Goal: Information Seeking & Learning: Learn about a topic

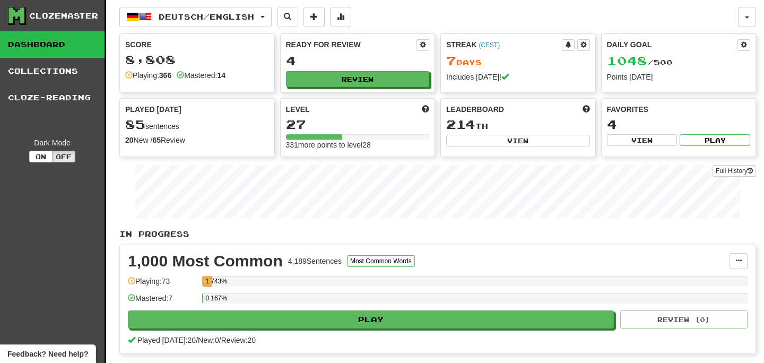
scroll to position [147, 0]
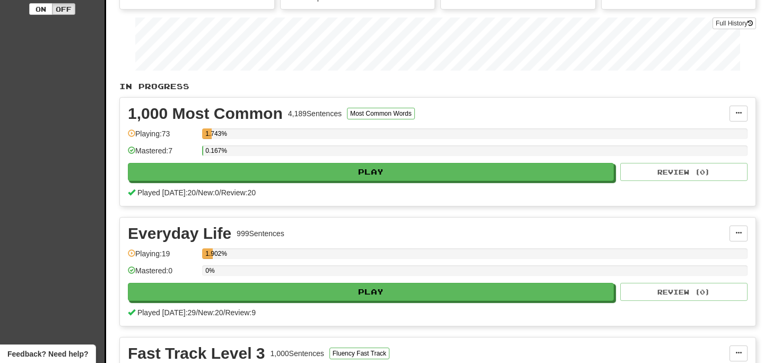
click at [66, 95] on div "Clozemaster Dashboard Collections Cloze-Reading Dark Mode On Off" at bounding box center [53, 180] width 106 height 655
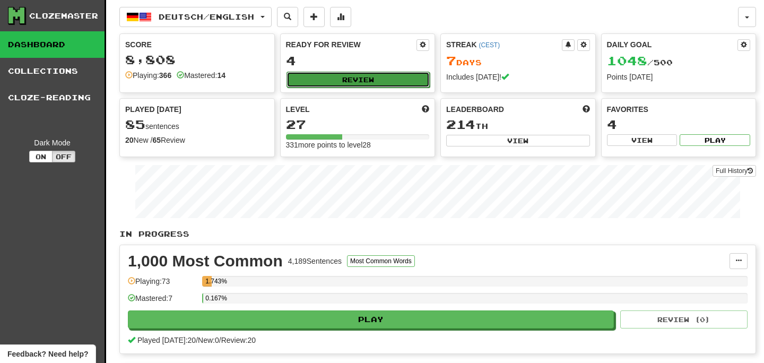
click at [336, 77] on button "Review" at bounding box center [358, 80] width 144 height 16
select select "**"
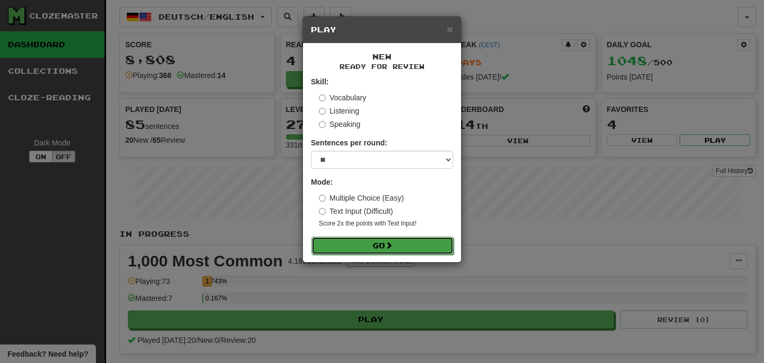
click at [376, 252] on button "Go" at bounding box center [382, 246] width 142 height 18
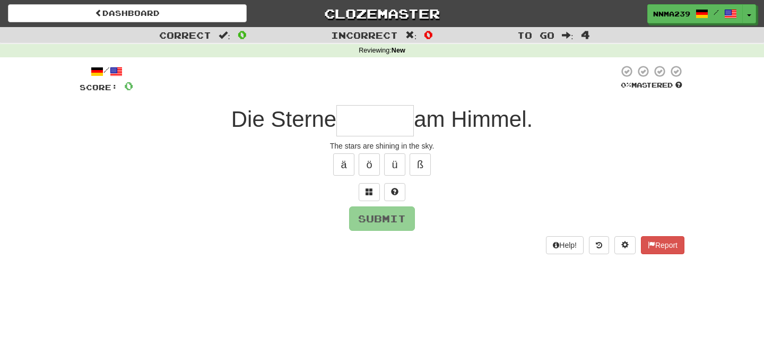
click at [396, 128] on input "text" at bounding box center [374, 120] width 77 height 31
type input "*******"
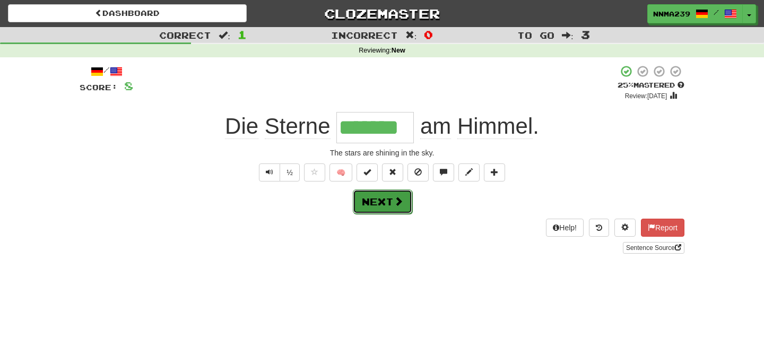
click at [382, 204] on button "Next" at bounding box center [382, 201] width 59 height 24
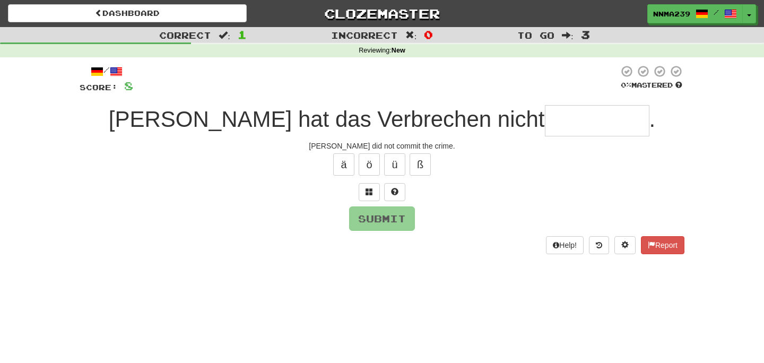
click at [545, 120] on input "text" at bounding box center [597, 120] width 104 height 31
click at [396, 188] on span at bounding box center [394, 191] width 7 height 7
click at [545, 132] on input "*" at bounding box center [597, 120] width 104 height 31
click at [384, 216] on button "Submit" at bounding box center [382, 219] width 66 height 24
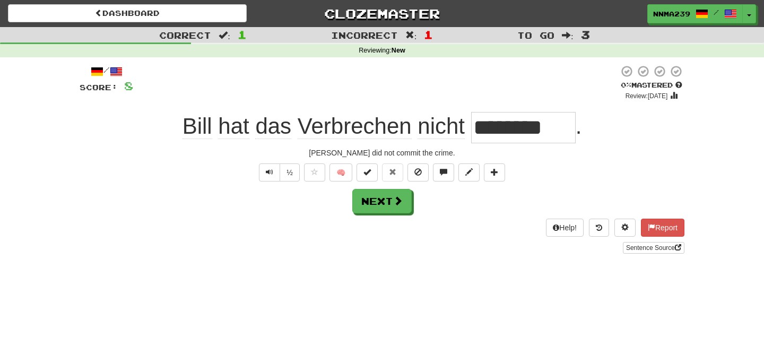
click at [517, 133] on input "********" at bounding box center [523, 127] width 104 height 31
type input "*******"
click at [365, 197] on button "Next" at bounding box center [382, 201] width 59 height 24
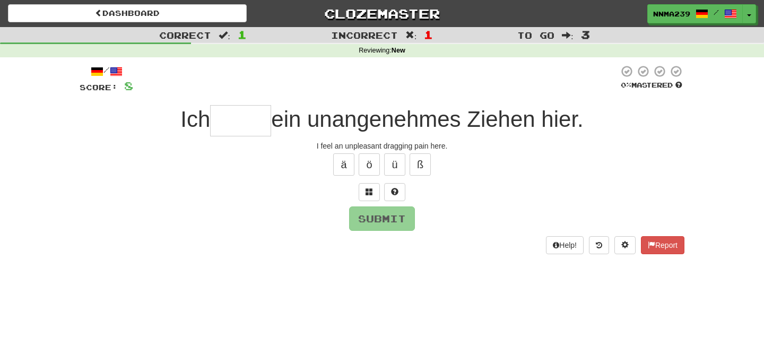
click at [233, 134] on input "text" at bounding box center [240, 120] width 61 height 31
type input "*****"
click at [393, 215] on button "Submit" at bounding box center [382, 219] width 66 height 24
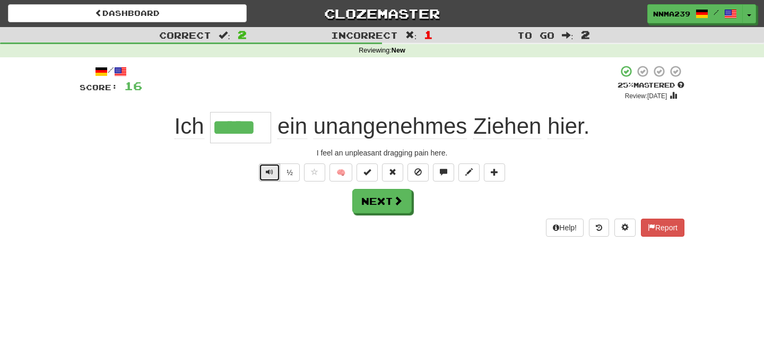
click at [269, 177] on button "Text-to-speech controls" at bounding box center [269, 172] width 21 height 18
click at [266, 232] on div "Help! Report" at bounding box center [382, 228] width 605 height 18
click at [271, 170] on span "Text-to-speech controls" at bounding box center [269, 171] width 7 height 7
click at [272, 174] on span "Text-to-speech controls" at bounding box center [269, 171] width 7 height 7
click at [372, 205] on button "Next" at bounding box center [382, 201] width 59 height 24
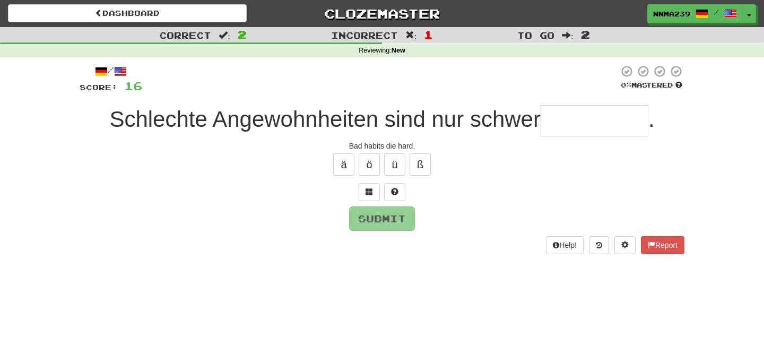
click at [567, 125] on input "text" at bounding box center [594, 120] width 108 height 31
click at [397, 196] on button at bounding box center [394, 192] width 21 height 18
click at [388, 218] on button "Submit" at bounding box center [382, 219] width 66 height 24
type input "*********"
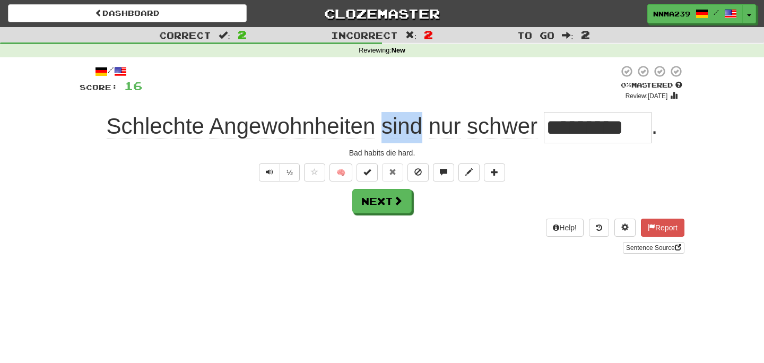
drag, startPoint x: 383, startPoint y: 126, endPoint x: 421, endPoint y: 134, distance: 37.9
click at [421, 134] on span "Schlechte Angewohnheiten sind nur schwer" at bounding box center [325, 125] width 437 height 25
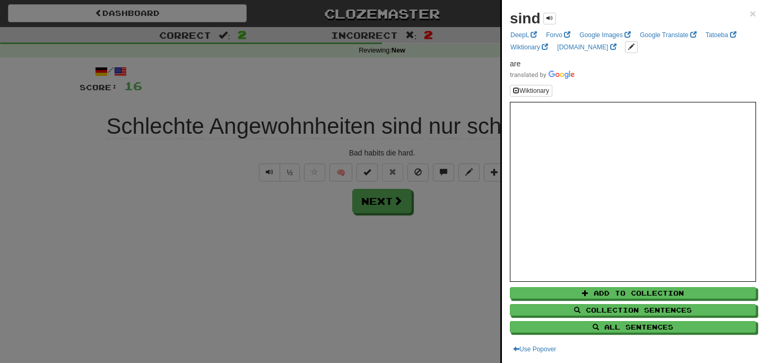
click at [757, 16] on div "sind × DeepL Forvo Google Images Google Translate Tatoeba Wiktionary dict.cc ar…" at bounding box center [633, 181] width 262 height 363
click at [757, 14] on div "sind × DeepL Forvo Google Images Google Translate Tatoeba Wiktionary dict.cc ar…" at bounding box center [633, 181] width 262 height 363
click at [754, 12] on span "×" at bounding box center [752, 13] width 6 height 12
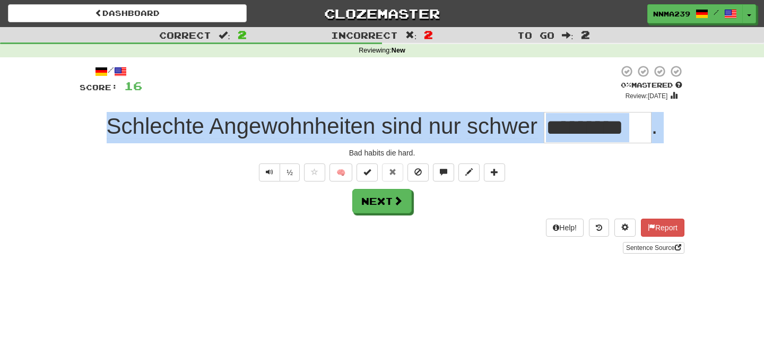
drag, startPoint x: 102, startPoint y: 124, endPoint x: 658, endPoint y: 143, distance: 556.1
click at [658, 143] on div "/ Score: 16 0 % Mastered Review: 2025-09-18 Schlechte Angewohnheiten sind nur s…" at bounding box center [382, 159] width 605 height 189
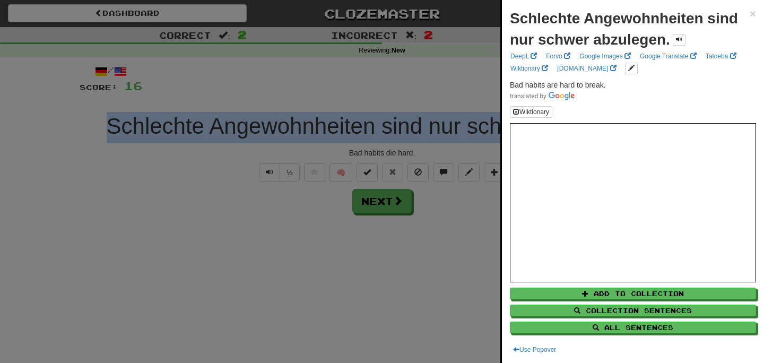
copy div "Schlechte Angewohnheiten sind nur schwer ."
click at [754, 12] on span "×" at bounding box center [752, 13] width 6 height 12
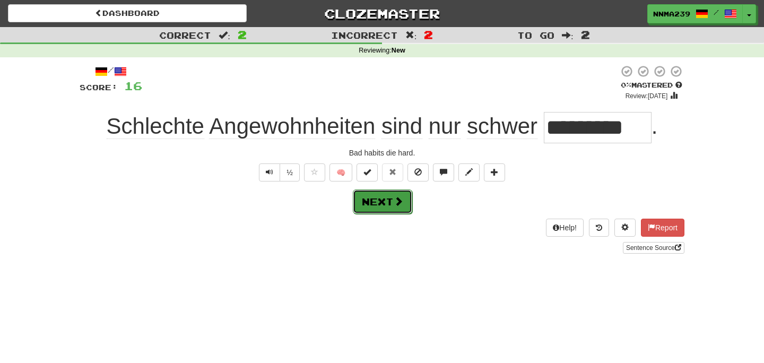
click at [400, 198] on span at bounding box center [399, 201] width 10 height 10
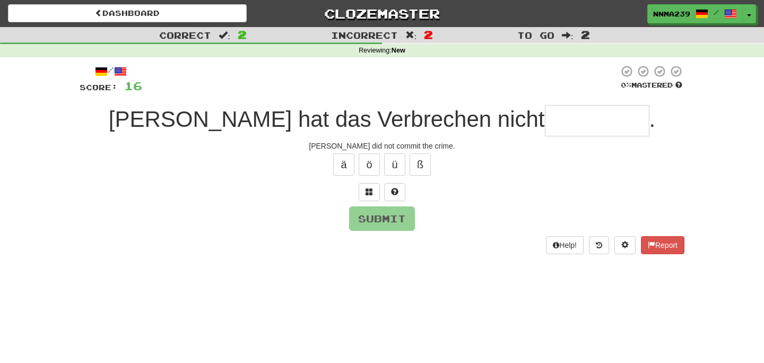
click at [545, 126] on input "text" at bounding box center [597, 120] width 104 height 31
click at [390, 190] on button at bounding box center [394, 192] width 21 height 18
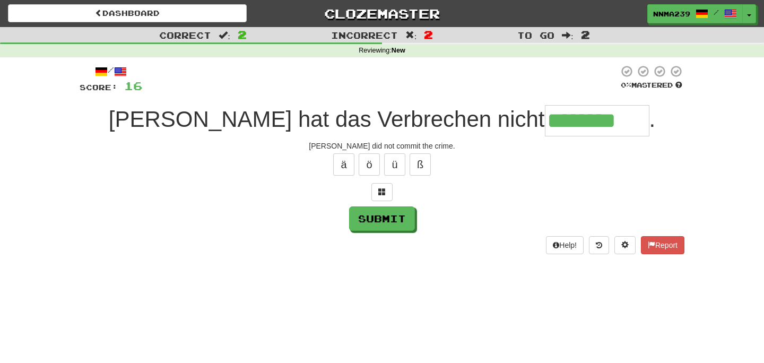
type input "********"
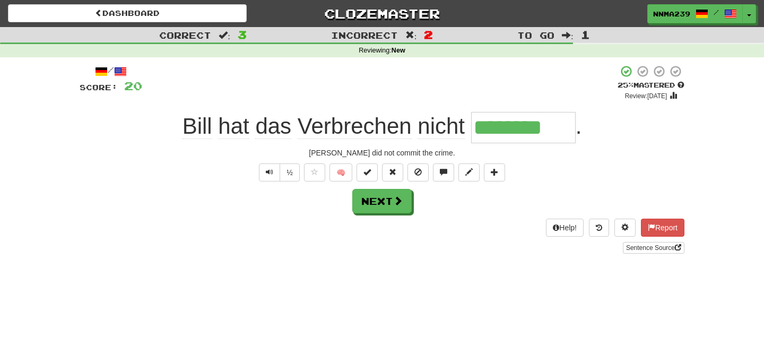
click at [516, 129] on input "********" at bounding box center [523, 127] width 104 height 31
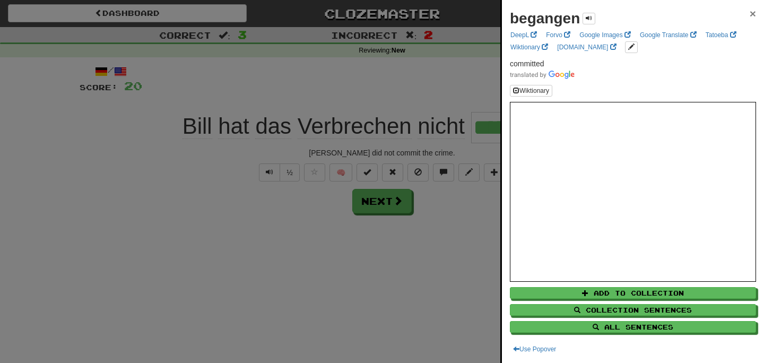
click at [755, 11] on span "×" at bounding box center [752, 13] width 6 height 12
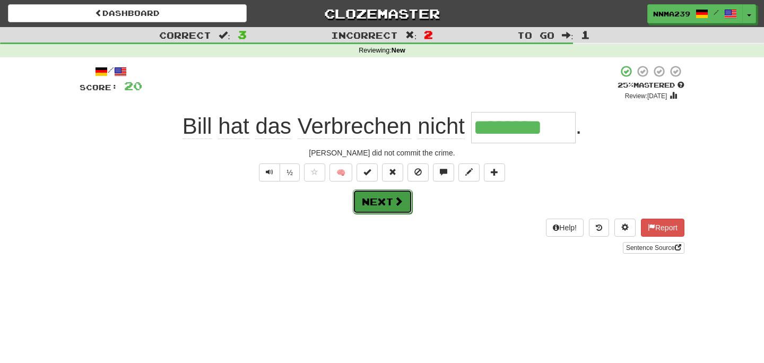
click at [398, 197] on span at bounding box center [399, 201] width 10 height 10
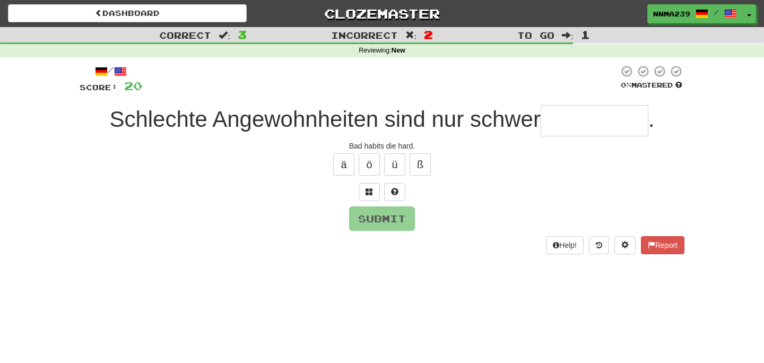
click at [561, 129] on input "text" at bounding box center [594, 120] width 108 height 31
click at [585, 132] on input "text" at bounding box center [594, 120] width 108 height 31
click at [398, 192] on span at bounding box center [394, 191] width 7 height 7
click at [577, 129] on input "*" at bounding box center [594, 120] width 108 height 31
click at [591, 125] on input "*" at bounding box center [594, 120] width 108 height 31
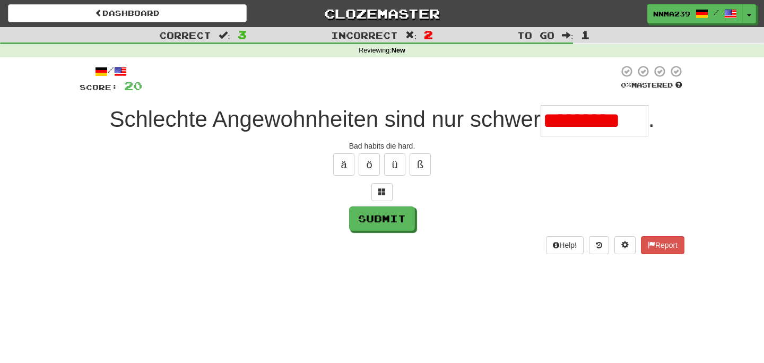
scroll to position [0, 1]
click at [609, 112] on input "*********" at bounding box center [594, 120] width 108 height 31
click at [639, 117] on input "********" at bounding box center [594, 120] width 108 height 31
type input "*********"
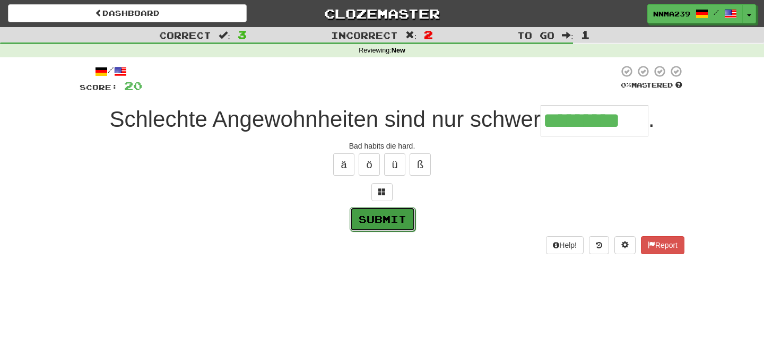
click at [386, 207] on button "Submit" at bounding box center [382, 219] width 66 height 24
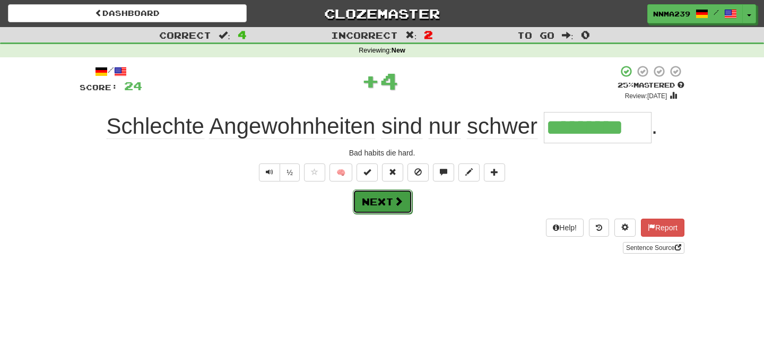
click at [396, 208] on button "Next" at bounding box center [382, 201] width 59 height 24
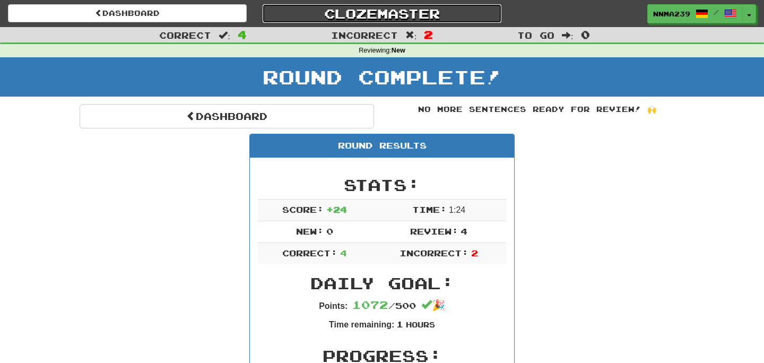
click at [360, 11] on link "Clozemaster" at bounding box center [382, 13] width 239 height 19
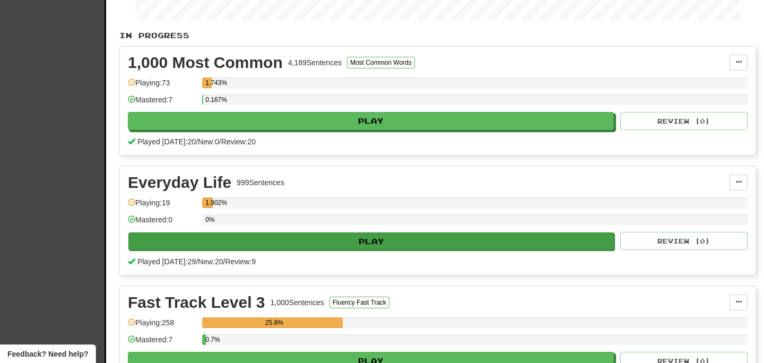
scroll to position [18, 0]
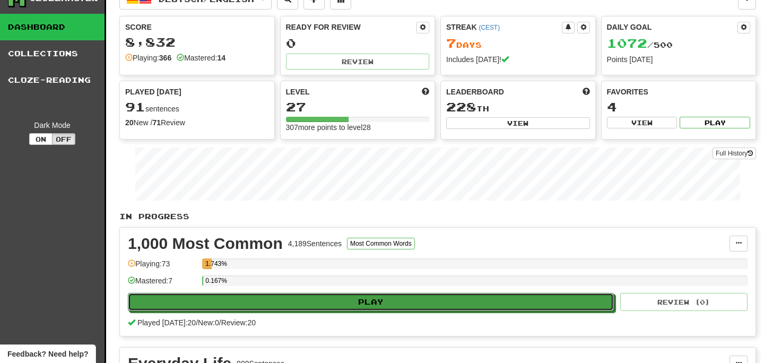
drag, startPoint x: 409, startPoint y: 301, endPoint x: 435, endPoint y: 217, distance: 87.9
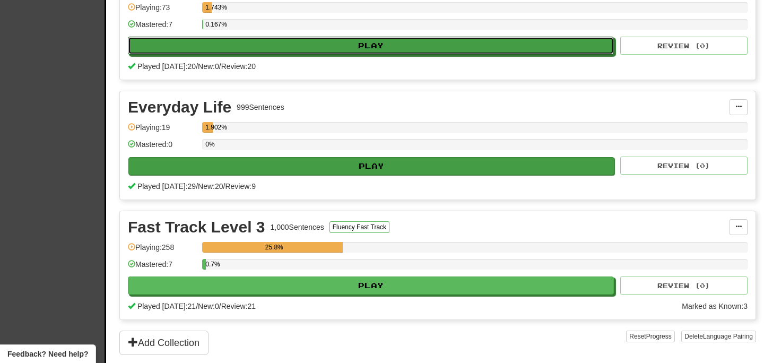
scroll to position [279, 0]
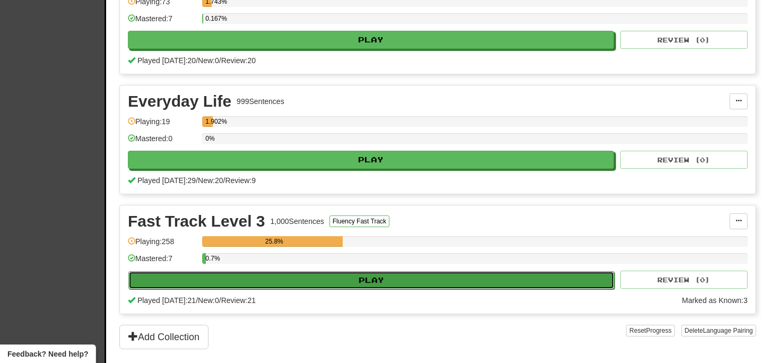
click at [424, 280] on button "Play" at bounding box center [371, 280] width 486 height 18
select select "**"
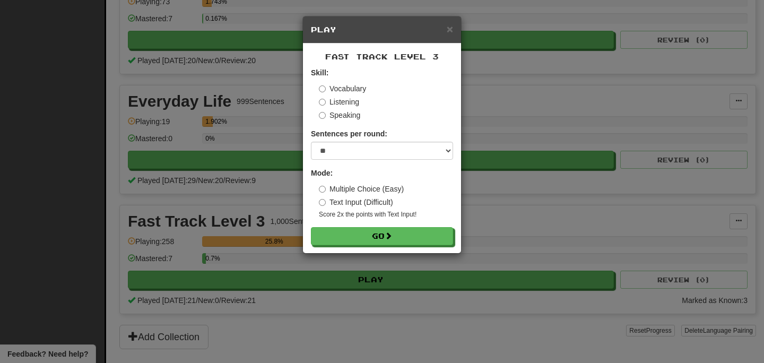
click at [351, 102] on label "Listening" at bounding box center [339, 102] width 40 height 11
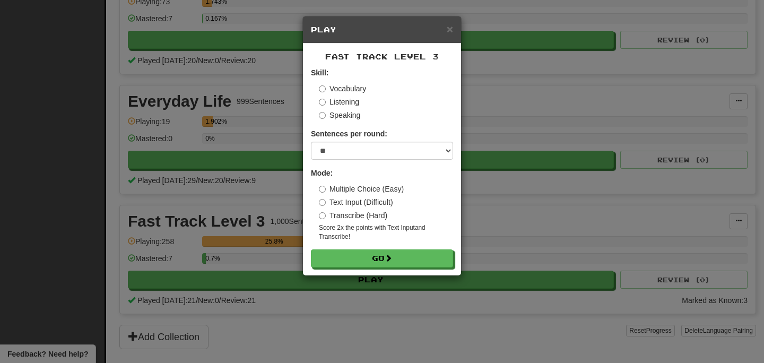
click at [371, 190] on label "Multiple Choice (Easy)" at bounding box center [361, 188] width 85 height 11
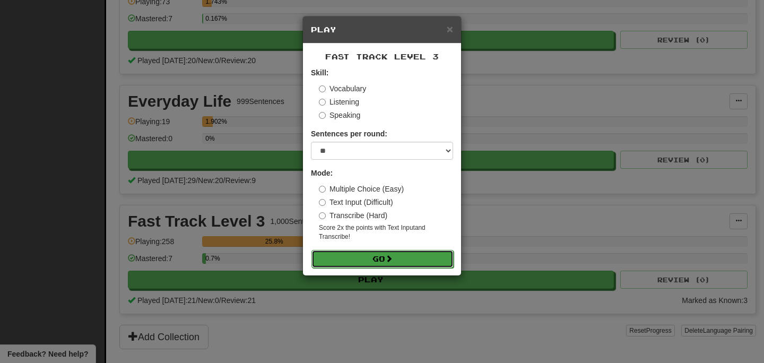
click at [372, 259] on button "Go" at bounding box center [382, 259] width 142 height 18
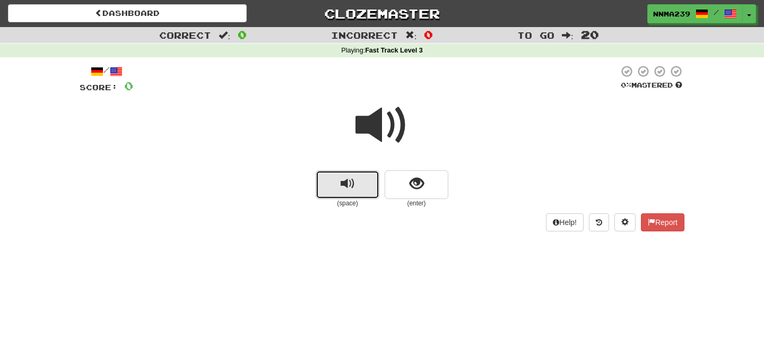
click at [353, 183] on span "replay audio" at bounding box center [347, 184] width 14 height 14
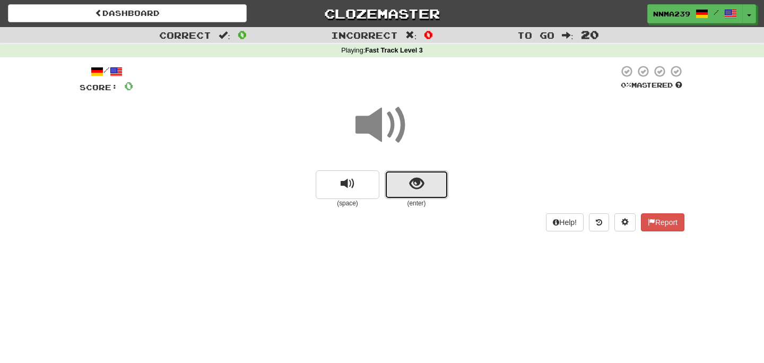
click at [412, 196] on button "show sentence" at bounding box center [416, 184] width 64 height 29
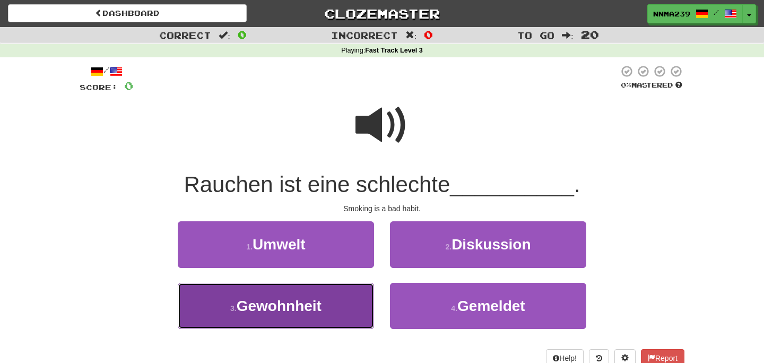
click at [334, 289] on button "3 . Gewohnheit" at bounding box center [276, 306] width 196 height 46
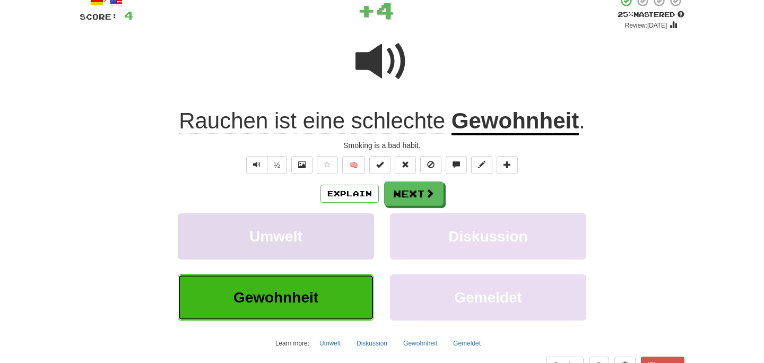
scroll to position [83, 0]
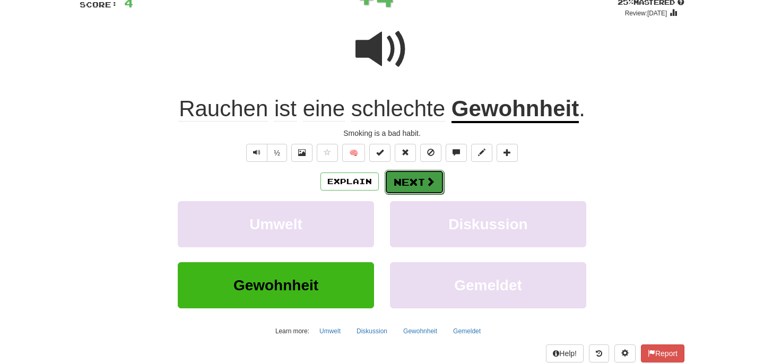
click at [422, 185] on button "Next" at bounding box center [413, 182] width 59 height 24
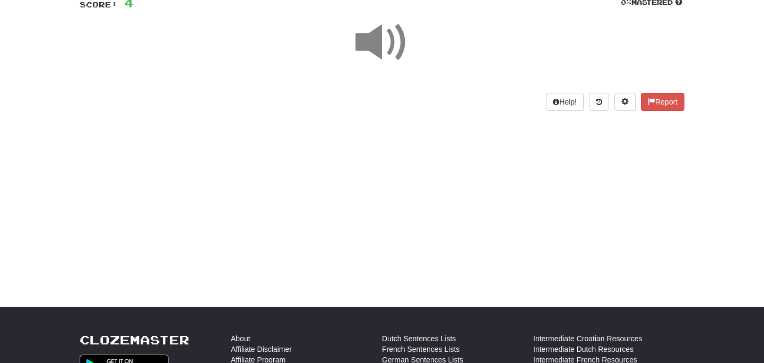
scroll to position [0, 0]
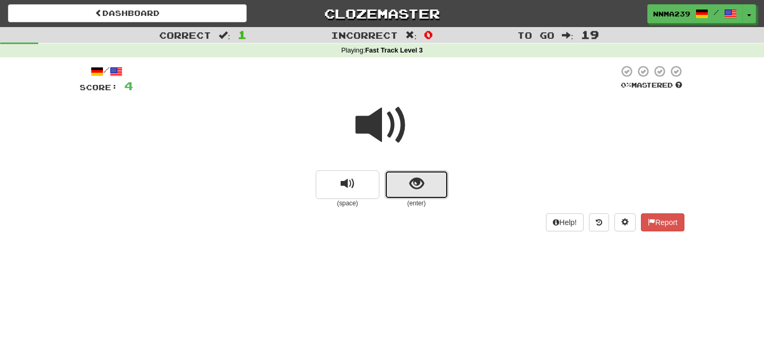
click at [423, 186] on span "show sentence" at bounding box center [416, 184] width 14 height 14
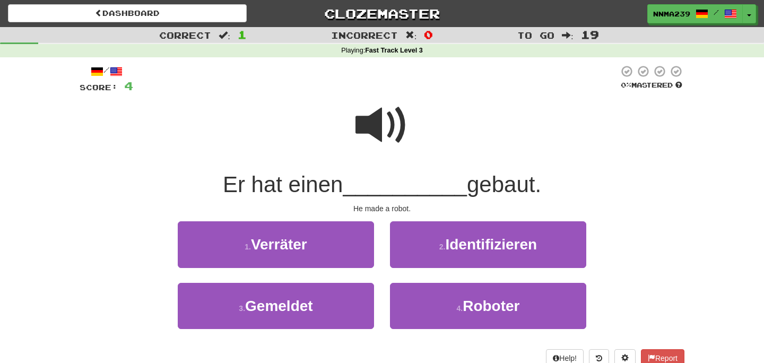
click at [403, 128] on span at bounding box center [381, 125] width 53 height 53
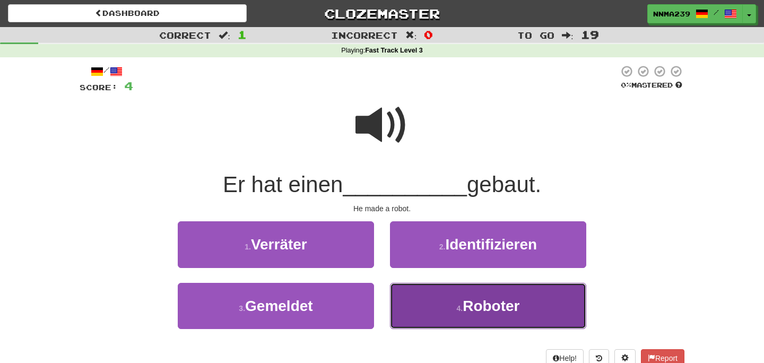
click at [442, 307] on button "4 . Roboter" at bounding box center [488, 306] width 196 height 46
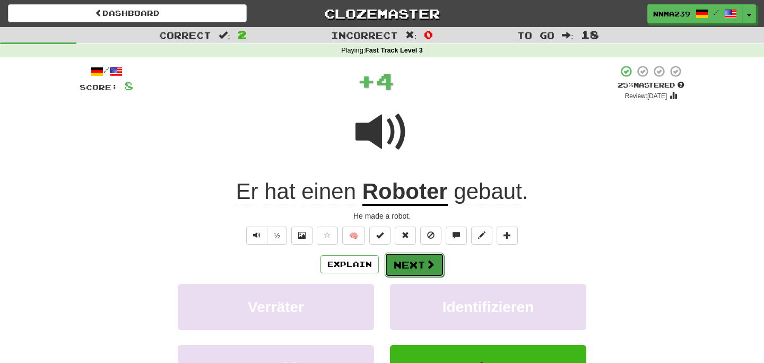
click at [418, 266] on button "Next" at bounding box center [413, 264] width 59 height 24
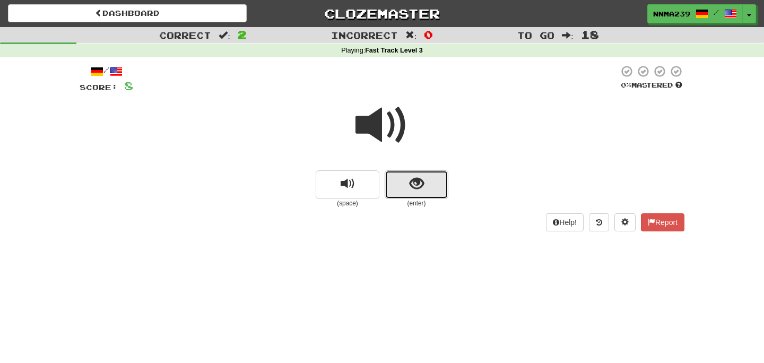
click at [434, 179] on button "show sentence" at bounding box center [416, 184] width 64 height 29
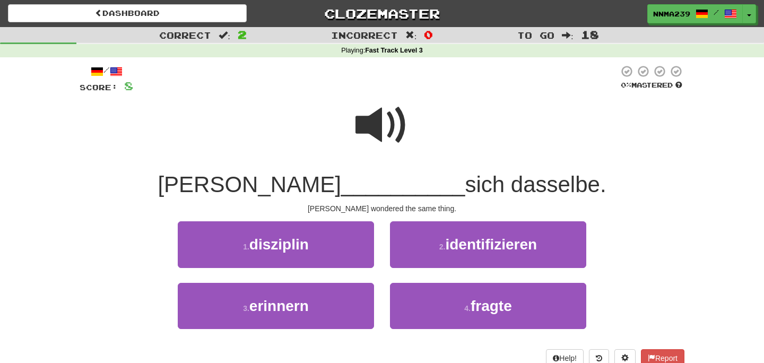
drag, startPoint x: 379, startPoint y: 90, endPoint x: 378, endPoint y: 99, distance: 9.6
click at [379, 90] on div at bounding box center [375, 79] width 485 height 29
click at [380, 117] on span at bounding box center [381, 125] width 53 height 53
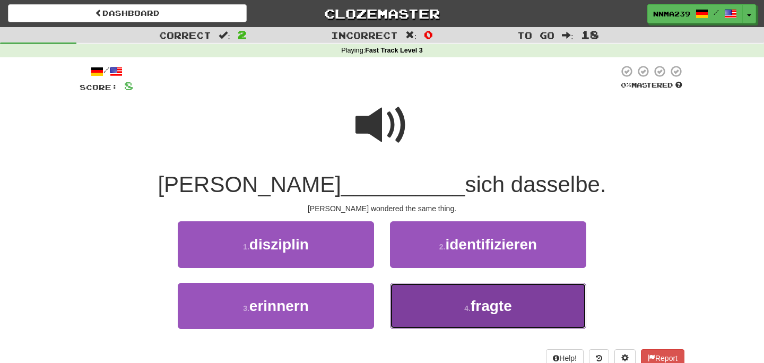
click at [472, 314] on button "4 . fragte" at bounding box center [488, 306] width 196 height 46
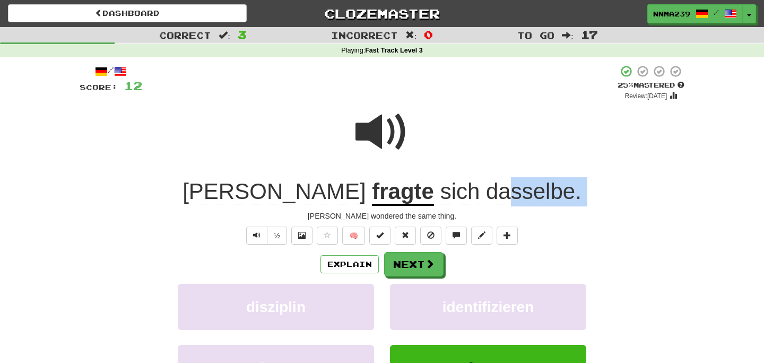
drag, startPoint x: 439, startPoint y: 188, endPoint x: 439, endPoint y: 210, distance: 22.3
click at [439, 208] on div "/ Score: 12 + 4 25 % Mastered Review: 2025-09-19 Tom fragte sich dasselbe . Tom…" at bounding box center [382, 255] width 605 height 380
click at [486, 194] on span "dasselbe" at bounding box center [530, 191] width 89 height 25
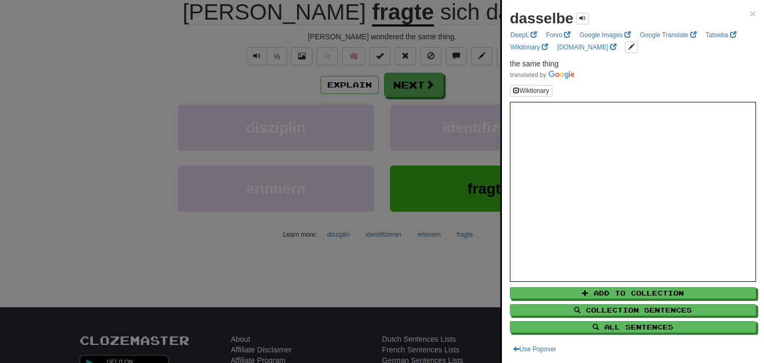
scroll to position [220, 0]
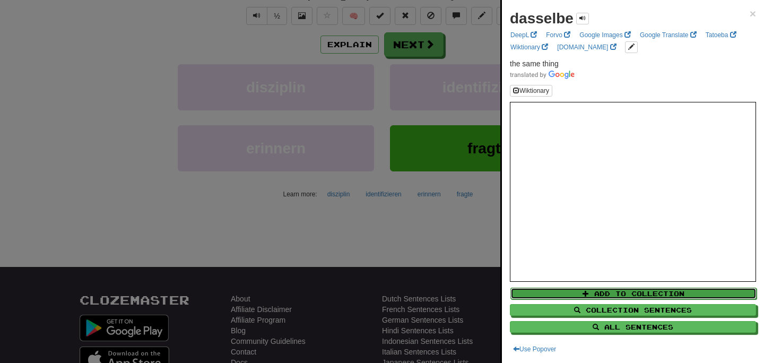
click at [659, 295] on button "Add to Collection" at bounding box center [633, 293] width 246 height 12
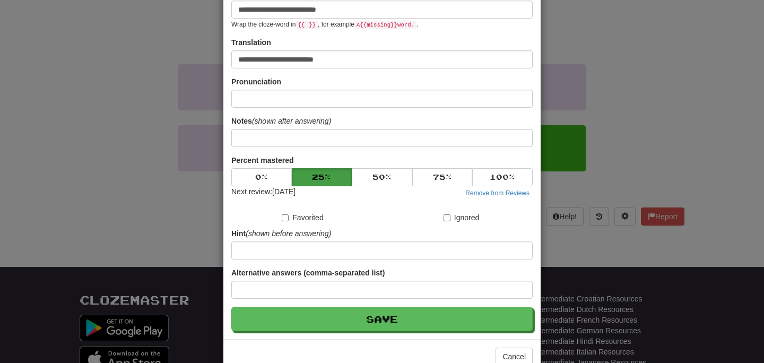
scroll to position [183, 0]
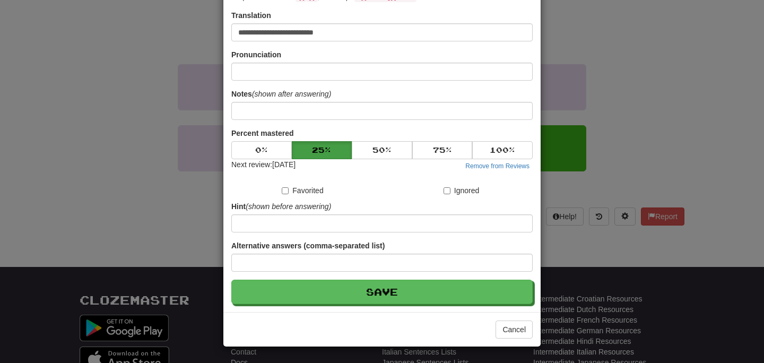
click at [264, 160] on div "Next review: 2025-09-19" at bounding box center [263, 165] width 64 height 13
click at [260, 147] on button "0 %" at bounding box center [261, 150] width 60 height 18
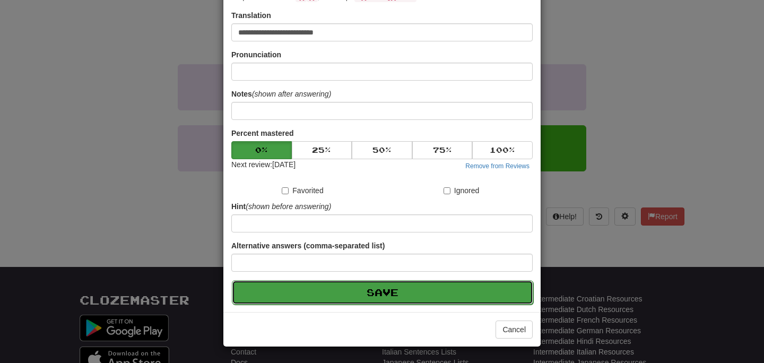
click at [307, 290] on button "Save" at bounding box center [382, 292] width 301 height 24
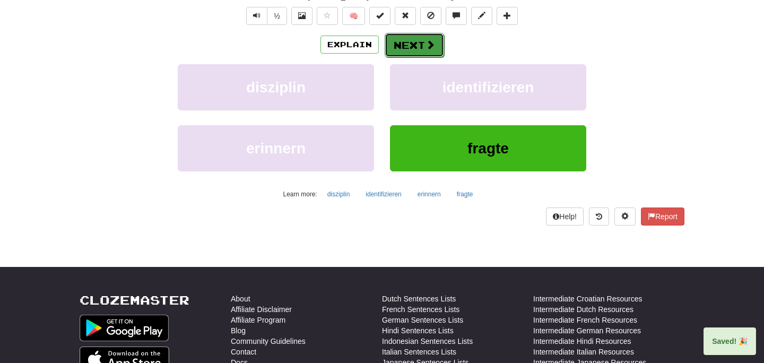
click at [419, 42] on button "Next" at bounding box center [413, 45] width 59 height 24
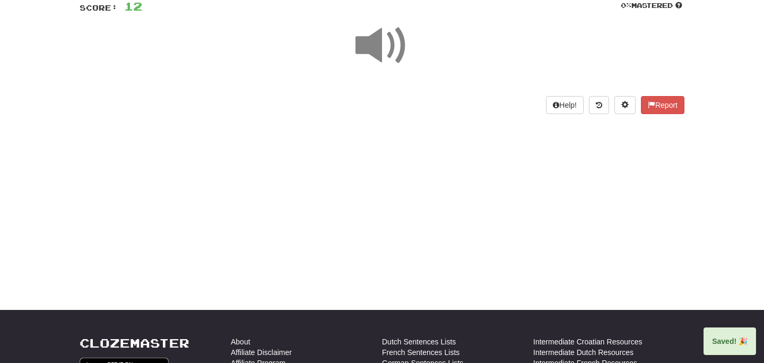
scroll to position [0, 0]
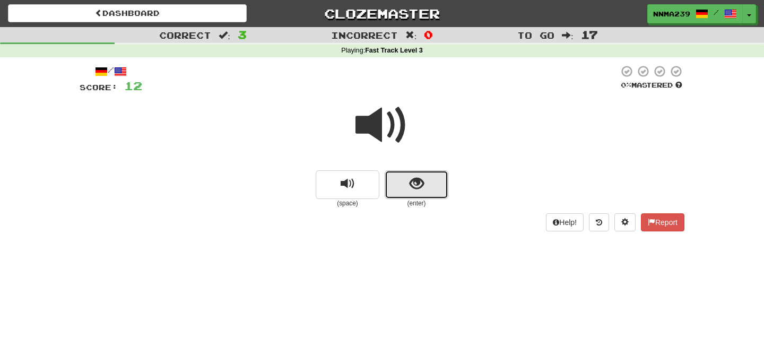
click at [438, 187] on button "show sentence" at bounding box center [416, 184] width 64 height 29
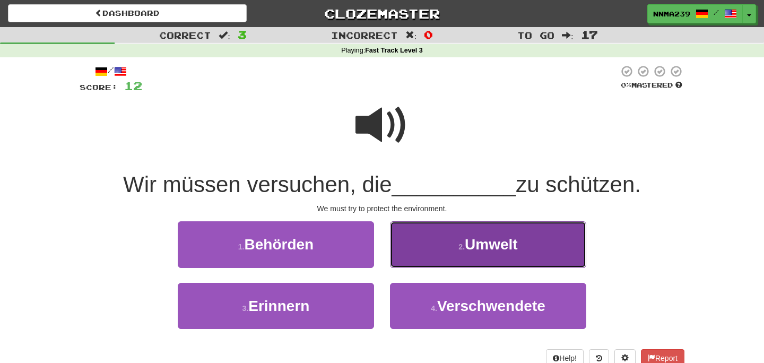
click at [473, 248] on span "Umwelt" at bounding box center [491, 244] width 53 height 16
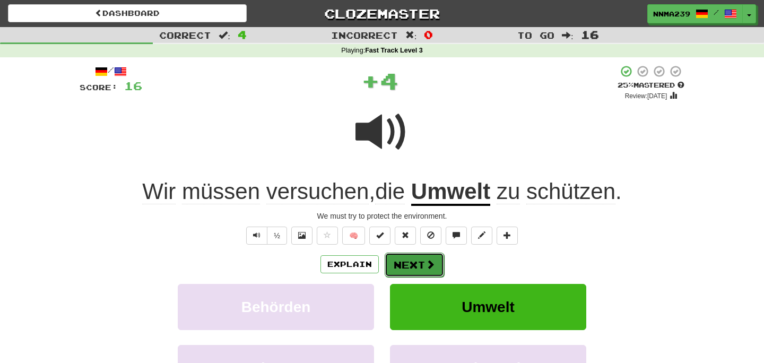
click at [395, 266] on button "Next" at bounding box center [413, 264] width 59 height 24
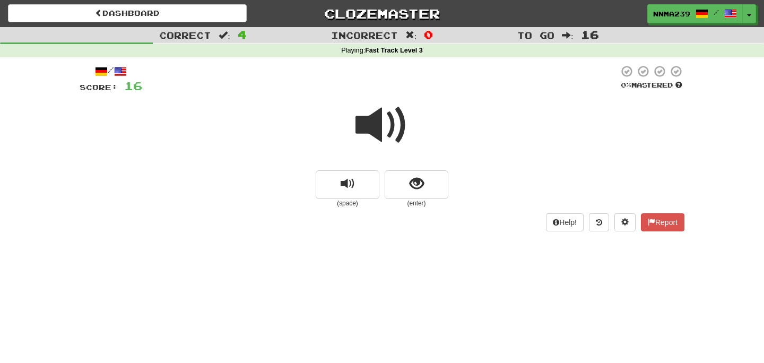
click at [379, 134] on span at bounding box center [381, 125] width 53 height 53
click at [337, 191] on button "replay audio" at bounding box center [348, 184] width 64 height 29
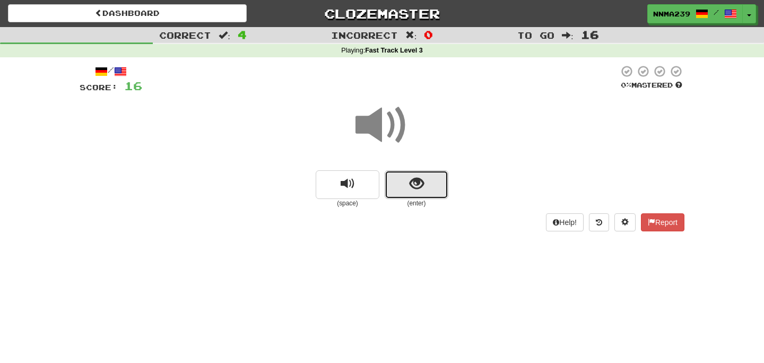
click at [417, 188] on span "show sentence" at bounding box center [416, 184] width 14 height 14
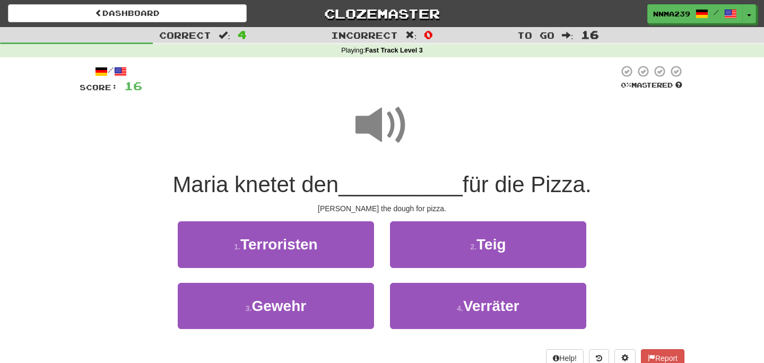
click at [382, 133] on span at bounding box center [381, 125] width 53 height 53
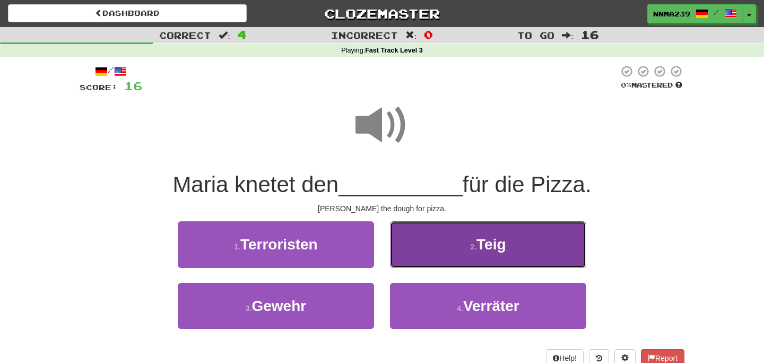
click at [471, 244] on small "2 ." at bounding box center [473, 246] width 6 height 8
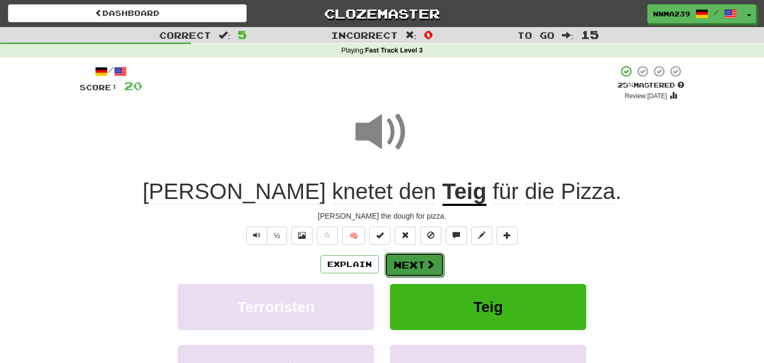
click at [417, 266] on button "Next" at bounding box center [413, 264] width 59 height 24
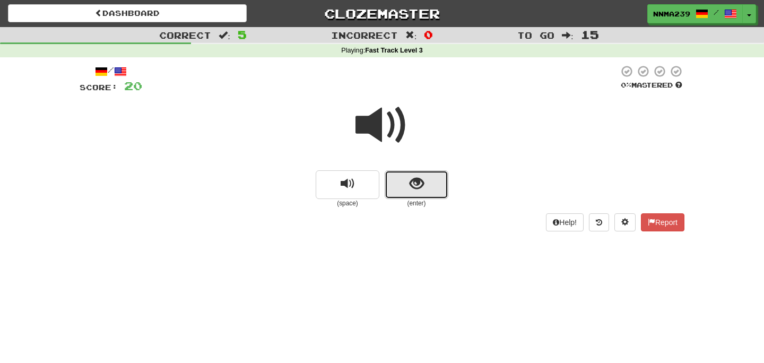
click at [402, 178] on button "show sentence" at bounding box center [416, 184] width 64 height 29
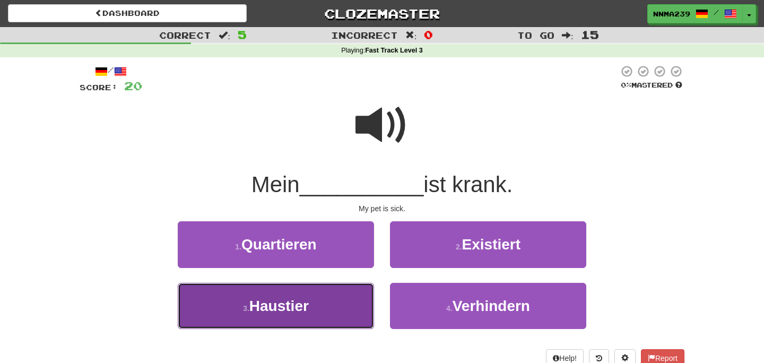
click at [292, 300] on span "Haustier" at bounding box center [278, 306] width 59 height 16
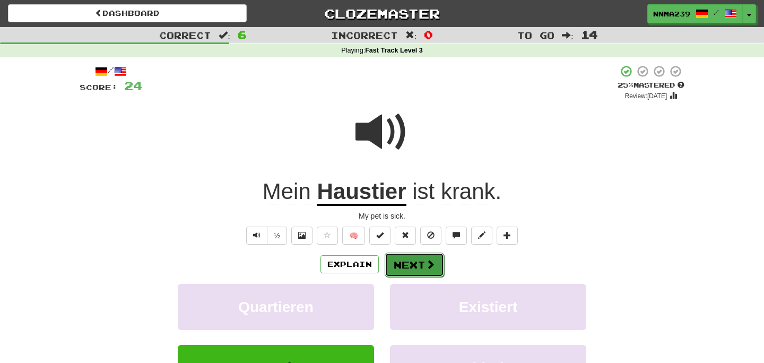
click at [417, 273] on button "Next" at bounding box center [413, 264] width 59 height 24
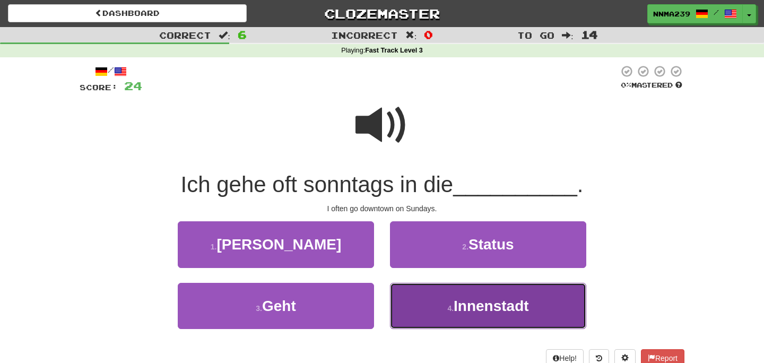
click at [473, 298] on span "Innenstadt" at bounding box center [490, 306] width 75 height 16
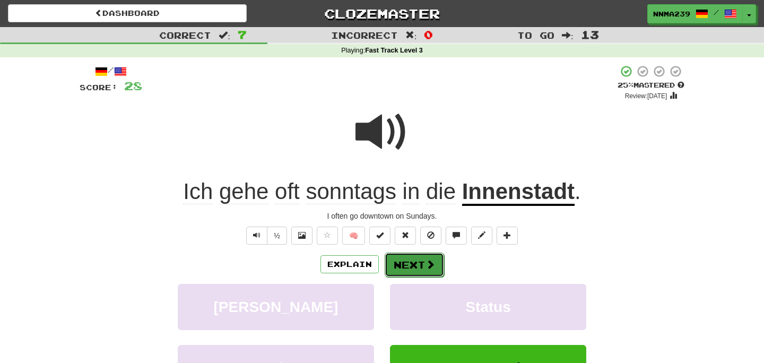
click at [423, 257] on button "Next" at bounding box center [413, 264] width 59 height 24
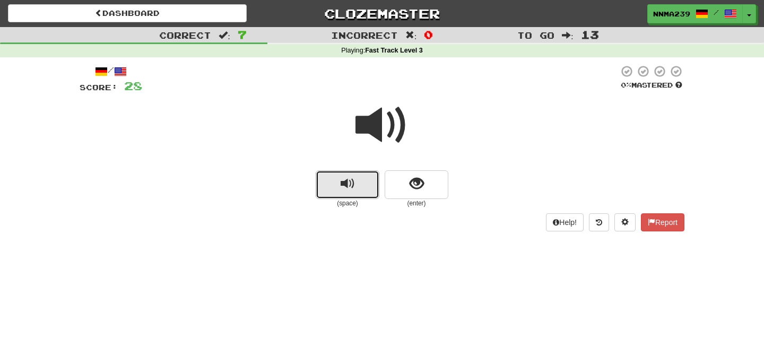
click at [316, 196] on button "replay audio" at bounding box center [348, 184] width 64 height 29
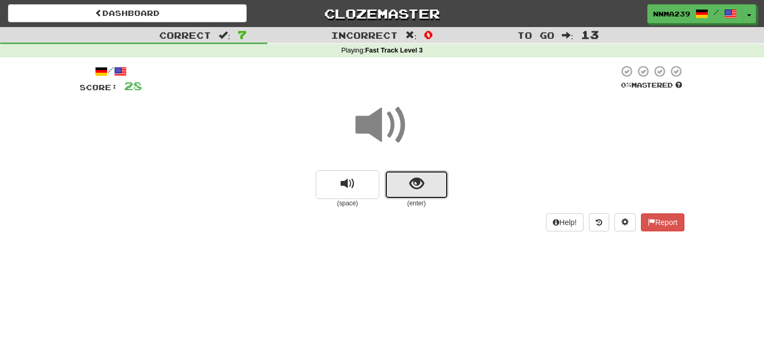
click at [404, 188] on button "show sentence" at bounding box center [416, 184] width 64 height 29
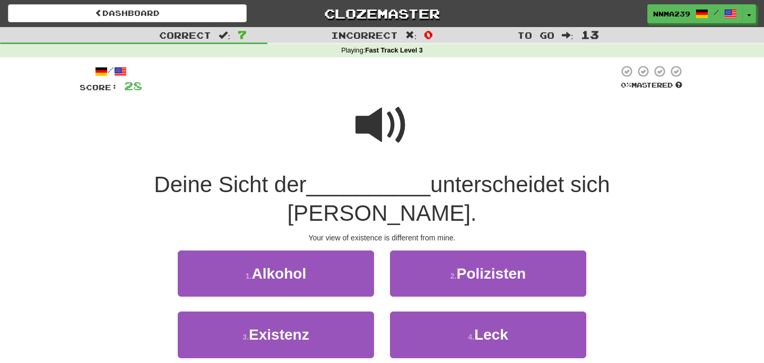
click at [380, 123] on span at bounding box center [381, 125] width 53 height 53
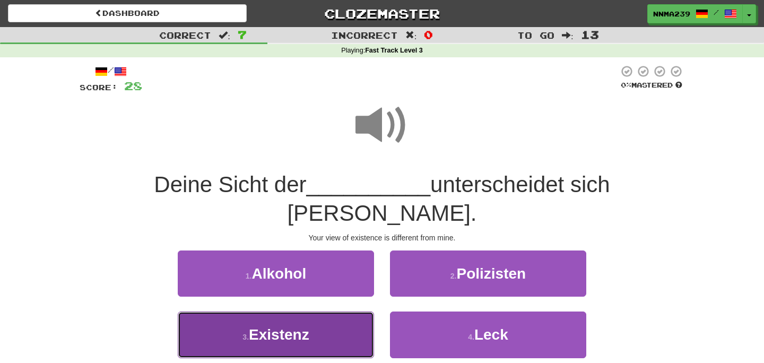
click at [248, 333] on small "3 ." at bounding box center [245, 337] width 6 height 8
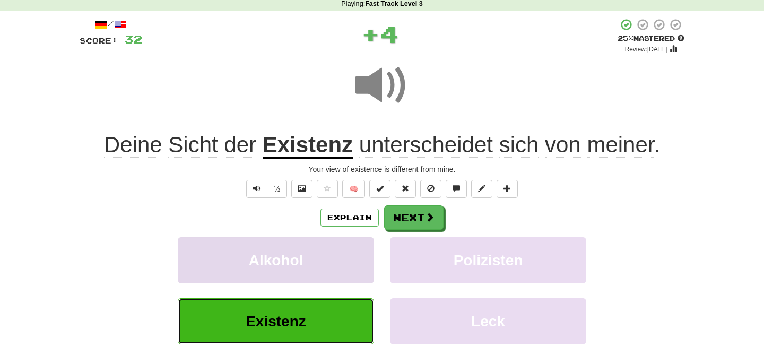
scroll to position [51, 0]
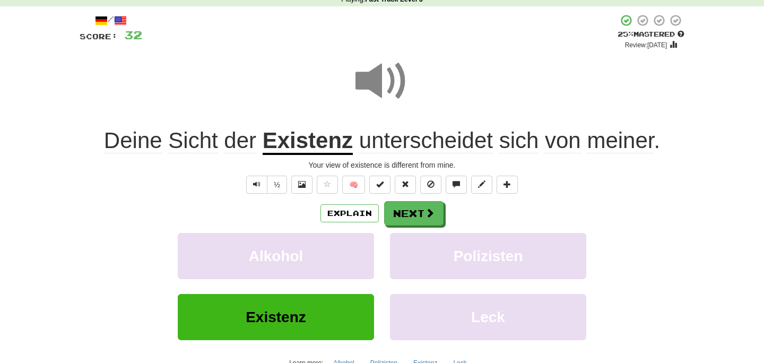
click at [196, 150] on span "Sicht" at bounding box center [192, 140] width 49 height 25
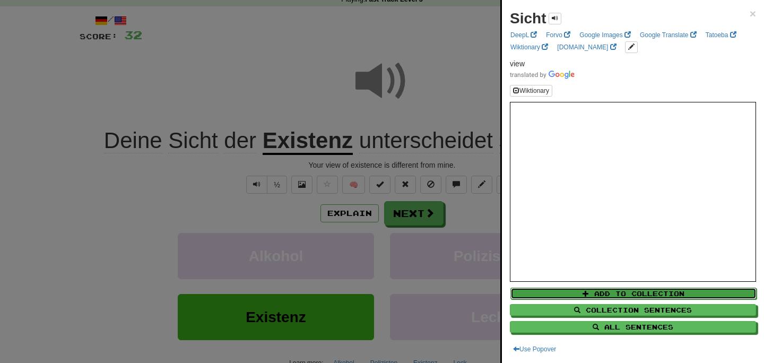
click at [615, 296] on button "Add to Collection" at bounding box center [633, 293] width 246 height 12
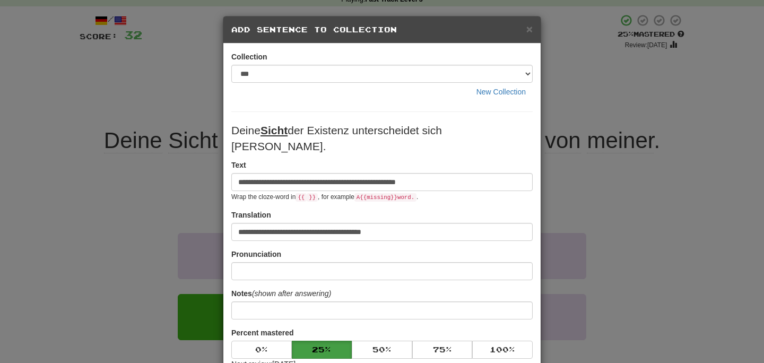
scroll to position [183, 0]
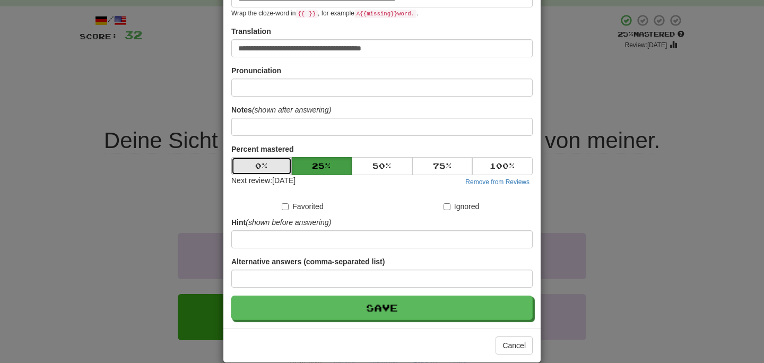
click at [269, 157] on button "0 %" at bounding box center [261, 166] width 60 height 18
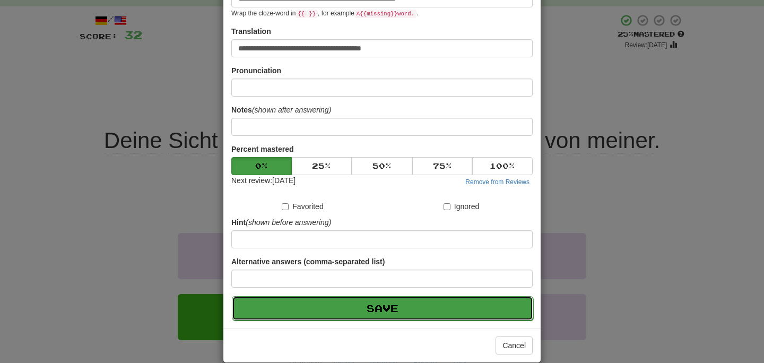
click at [320, 304] on button "Save" at bounding box center [382, 308] width 301 height 24
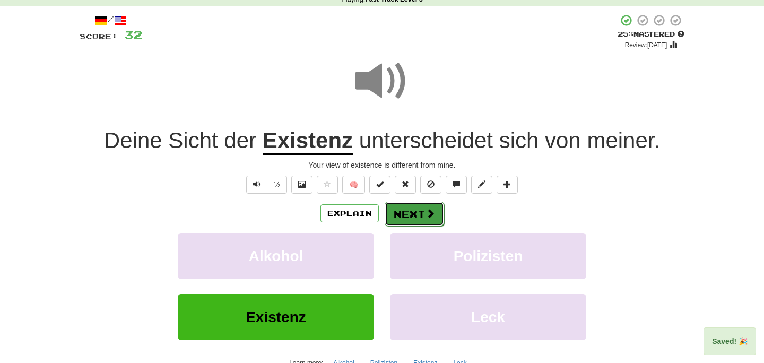
click at [397, 202] on button "Next" at bounding box center [413, 214] width 59 height 24
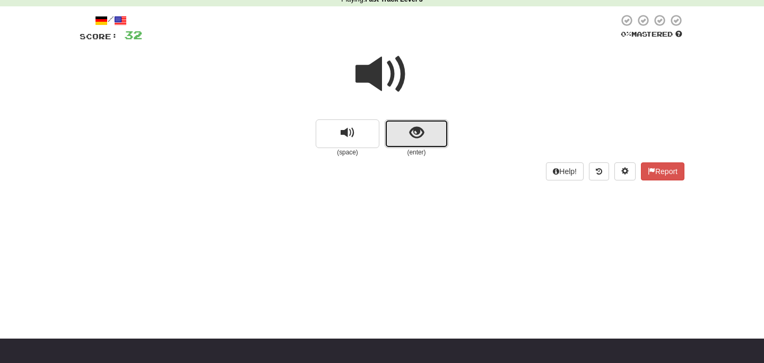
click at [443, 132] on button "show sentence" at bounding box center [416, 133] width 64 height 29
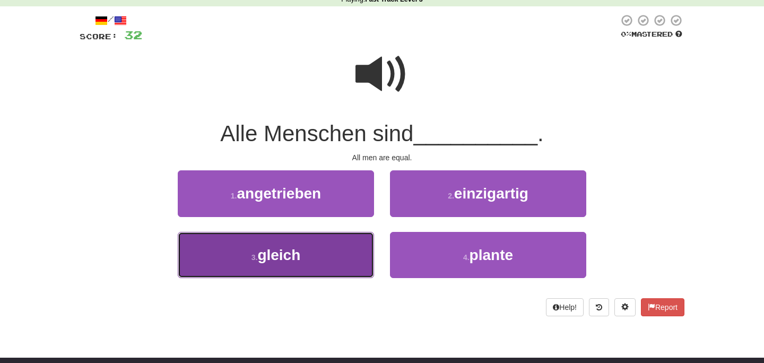
click at [272, 272] on button "3 . gleich" at bounding box center [276, 255] width 196 height 46
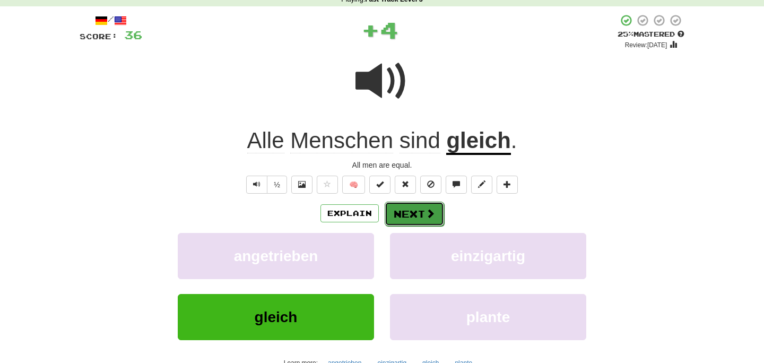
click at [425, 210] on span at bounding box center [430, 213] width 10 height 10
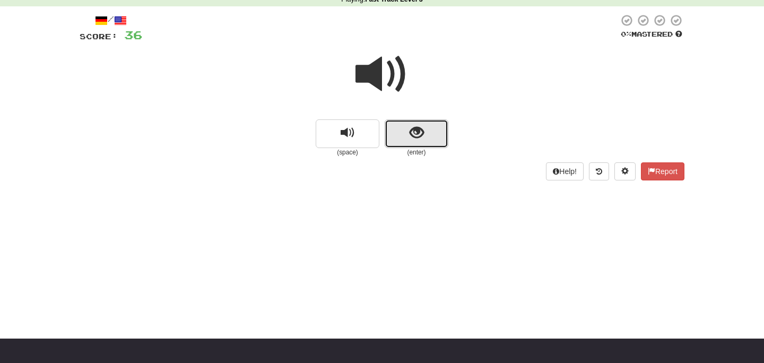
click at [435, 126] on button "show sentence" at bounding box center [416, 133] width 64 height 29
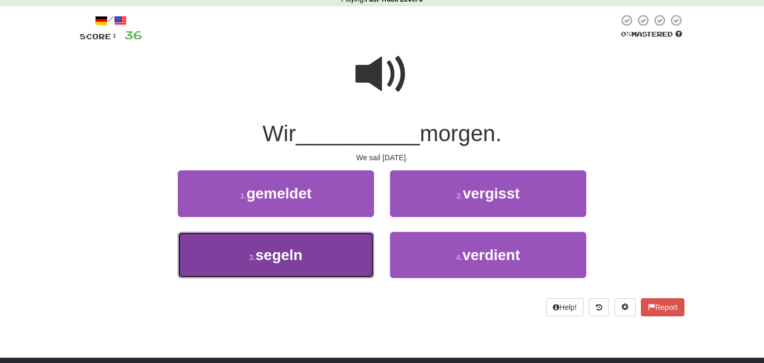
click at [319, 254] on button "3 . segeln" at bounding box center [276, 255] width 196 height 46
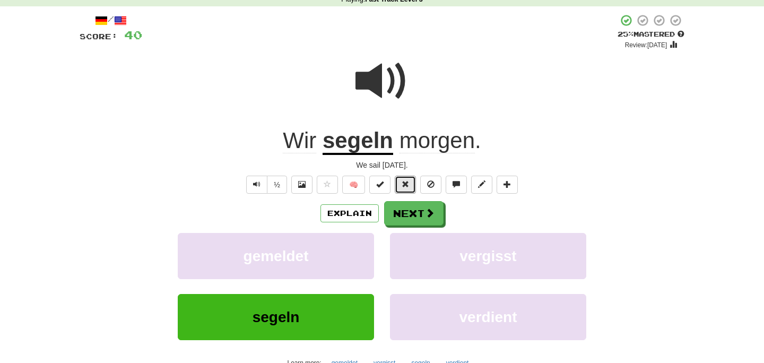
drag, startPoint x: 402, startPoint y: 183, endPoint x: 484, endPoint y: 134, distance: 95.7
click at [484, 134] on div "/ Score: 40 + 4 25 % Mastered Review: 2025-09-19 Wir segeln morgen . We sail to…" at bounding box center [382, 204] width 605 height 380
click at [401, 183] on span at bounding box center [404, 183] width 7 height 7
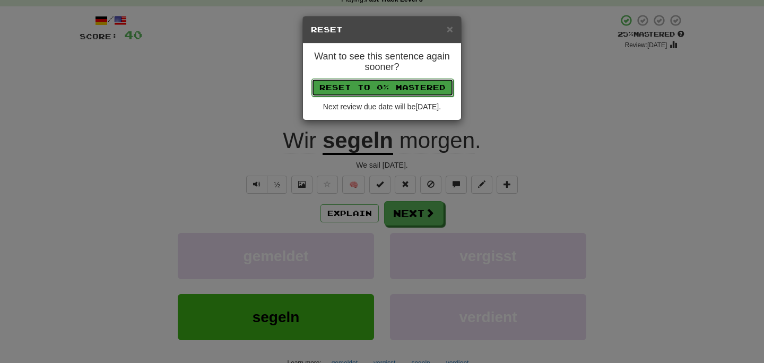
click at [415, 89] on button "Reset to 0% Mastered" at bounding box center [382, 87] width 142 height 18
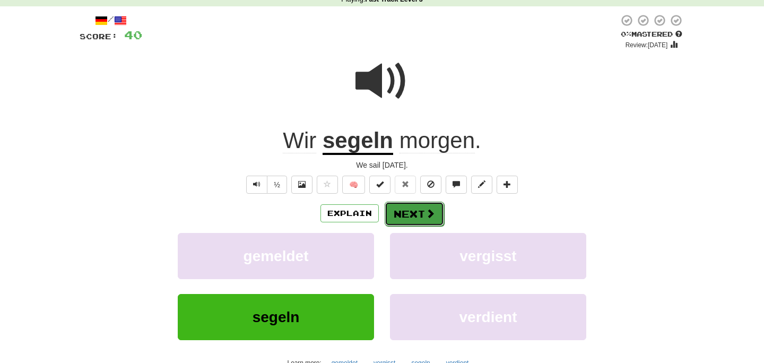
click at [415, 209] on button "Next" at bounding box center [413, 214] width 59 height 24
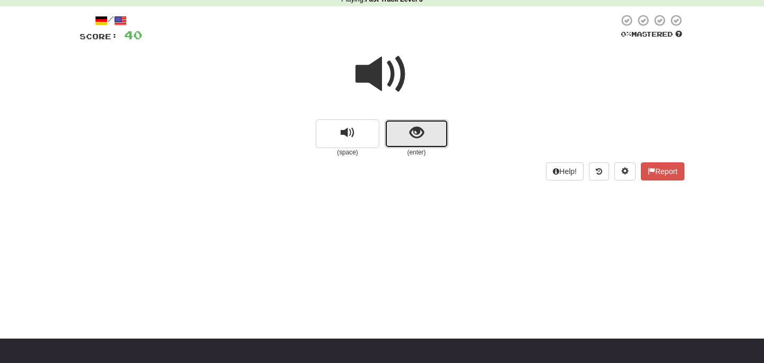
click at [416, 131] on span "show sentence" at bounding box center [416, 133] width 14 height 14
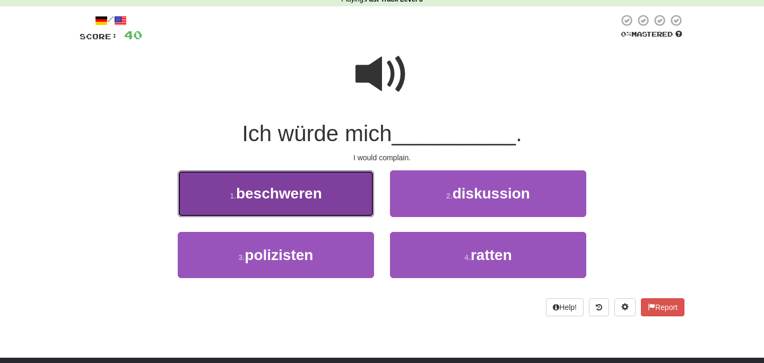
click at [293, 188] on span "beschweren" at bounding box center [279, 193] width 86 height 16
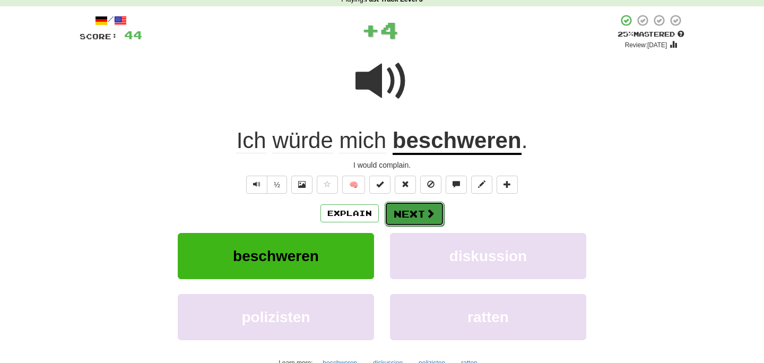
click at [420, 212] on button "Next" at bounding box center [413, 214] width 59 height 24
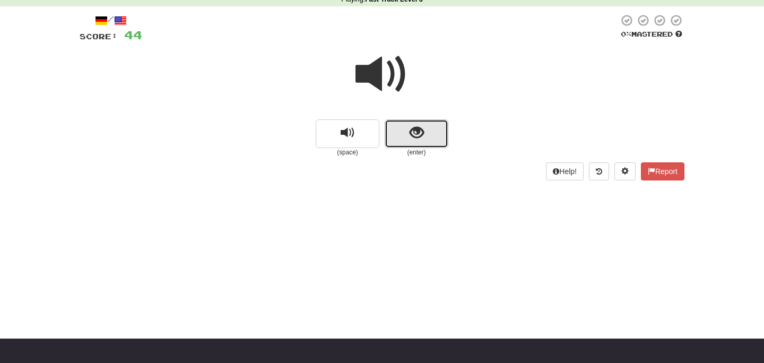
click at [424, 134] on button "show sentence" at bounding box center [416, 133] width 64 height 29
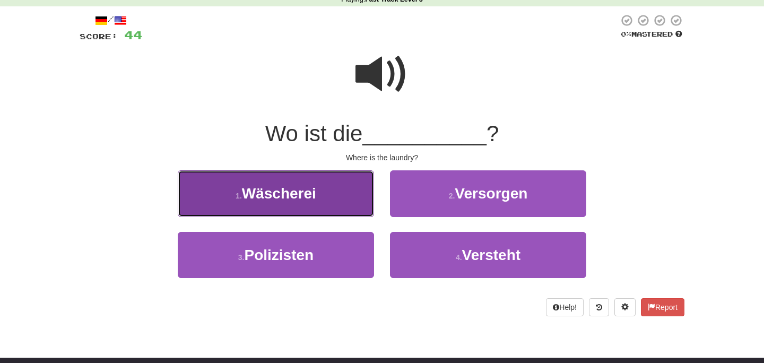
click at [334, 205] on button "1 . Wäscherei" at bounding box center [276, 193] width 196 height 46
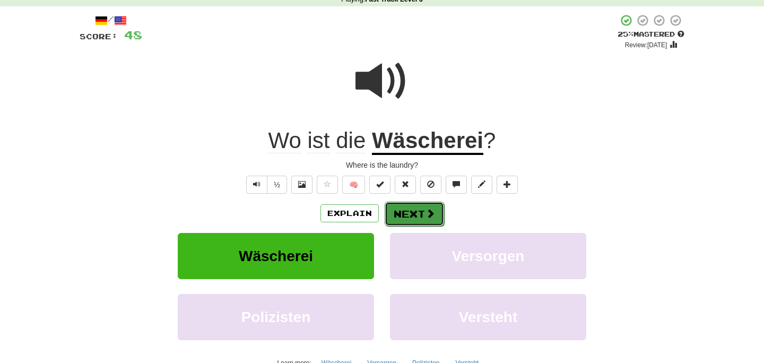
click at [398, 207] on button "Next" at bounding box center [413, 214] width 59 height 24
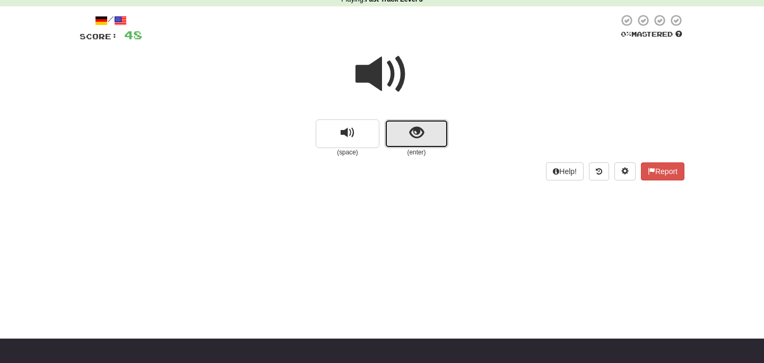
click at [422, 123] on button "show sentence" at bounding box center [416, 133] width 64 height 29
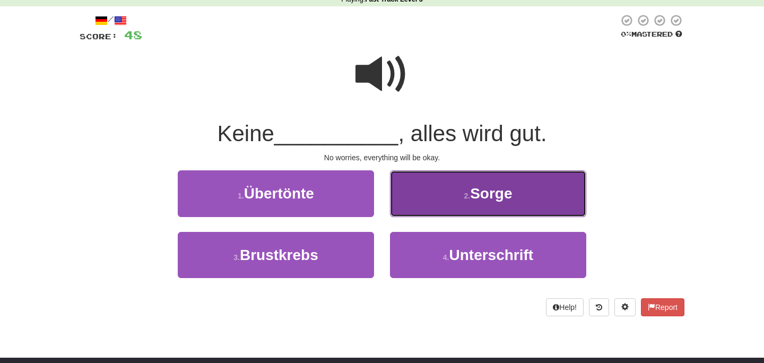
click at [464, 203] on button "2 . Sorge" at bounding box center [488, 193] width 196 height 46
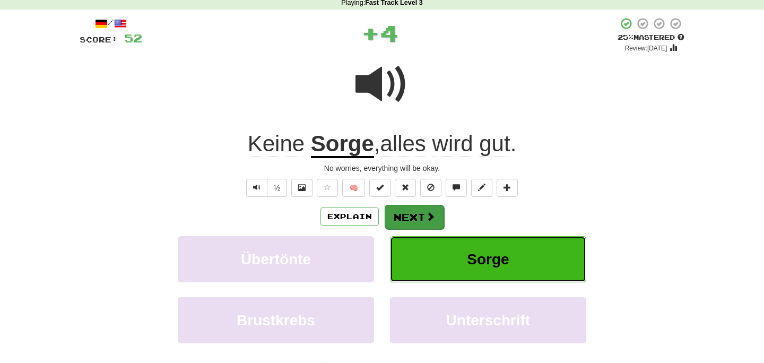
scroll to position [57, 0]
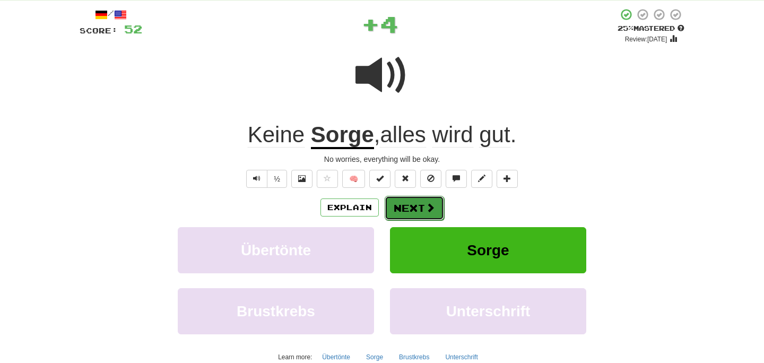
click at [417, 211] on button "Next" at bounding box center [413, 208] width 59 height 24
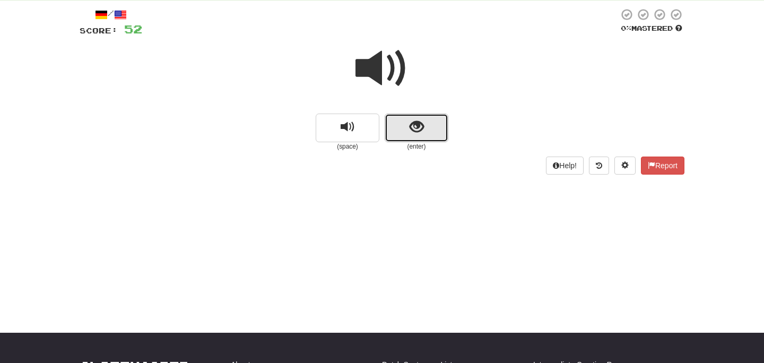
click at [442, 138] on button "show sentence" at bounding box center [416, 127] width 64 height 29
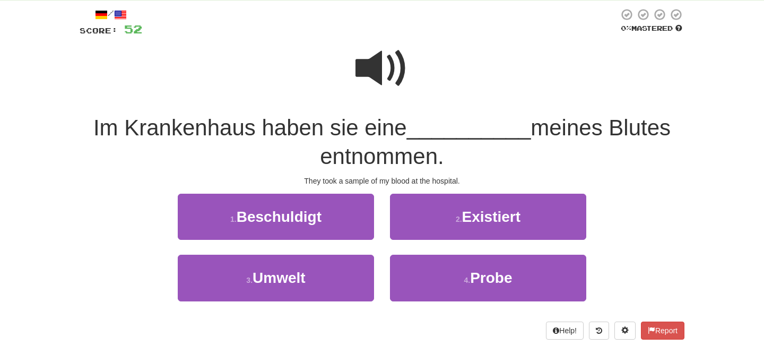
click at [386, 75] on span at bounding box center [381, 68] width 53 height 53
click at [429, 309] on div "4 . Probe" at bounding box center [488, 285] width 212 height 61
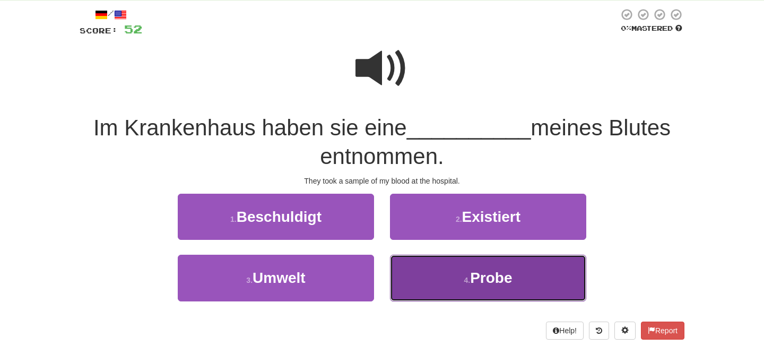
click at [432, 284] on button "4 . Probe" at bounding box center [488, 278] width 196 height 46
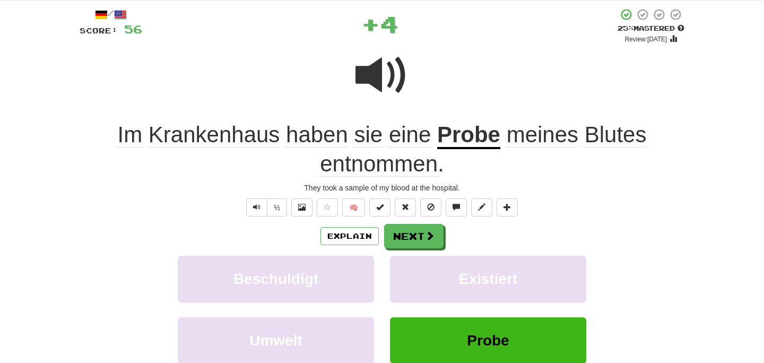
click at [388, 167] on span "entnommen" at bounding box center [379, 163] width 118 height 25
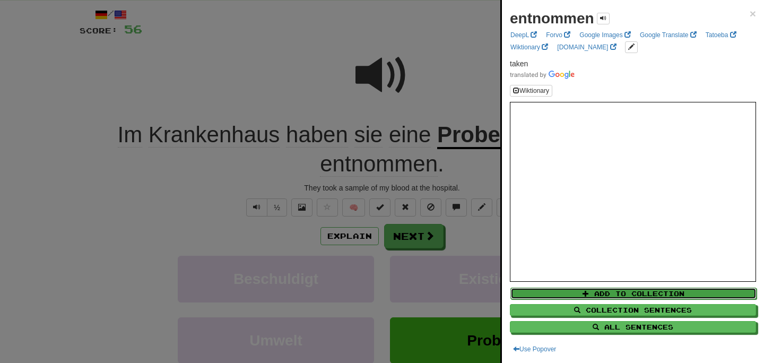
click at [621, 294] on button "Add to Collection" at bounding box center [633, 293] width 246 height 12
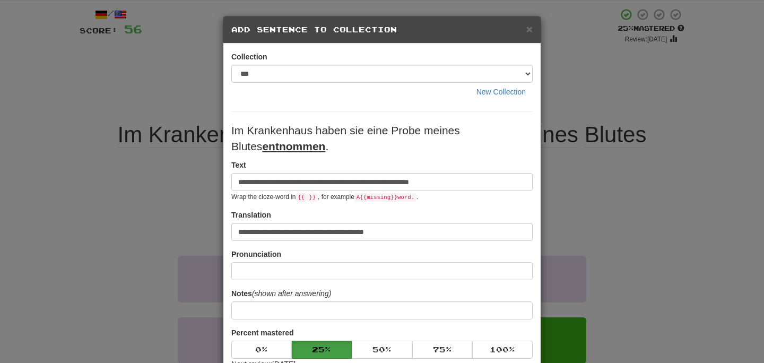
scroll to position [199, 0]
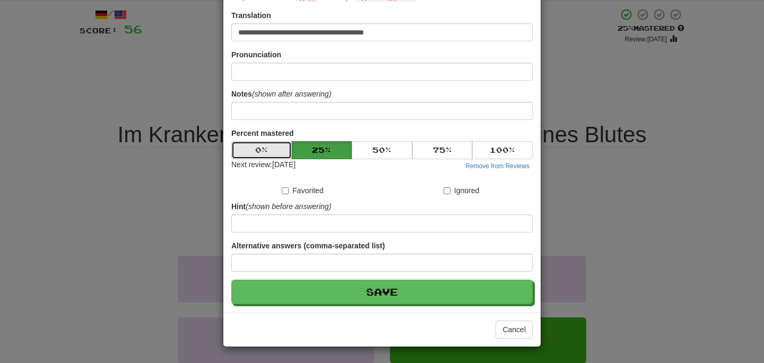
click at [249, 154] on button "0 %" at bounding box center [261, 150] width 60 height 18
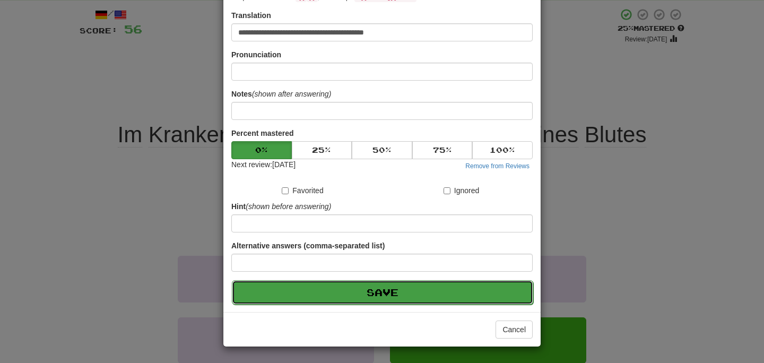
click at [327, 287] on button "Save" at bounding box center [382, 292] width 301 height 24
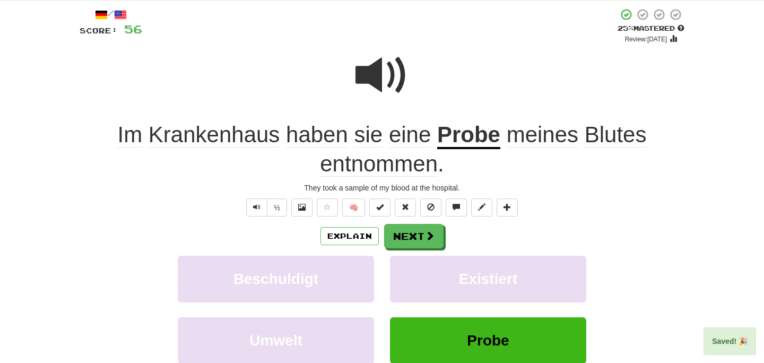
click at [351, 171] on span "entnommen" at bounding box center [379, 163] width 118 height 25
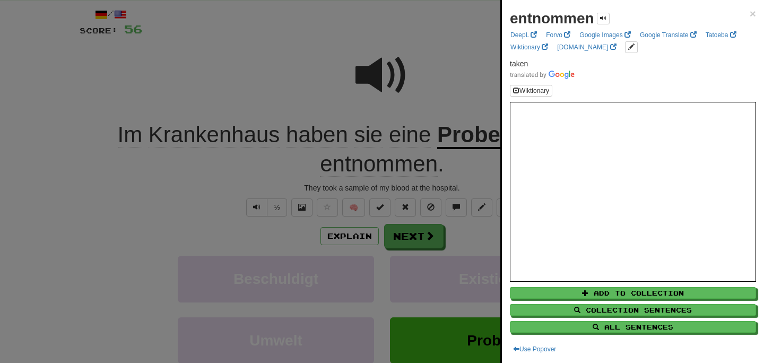
click at [252, 204] on div at bounding box center [382, 181] width 764 height 363
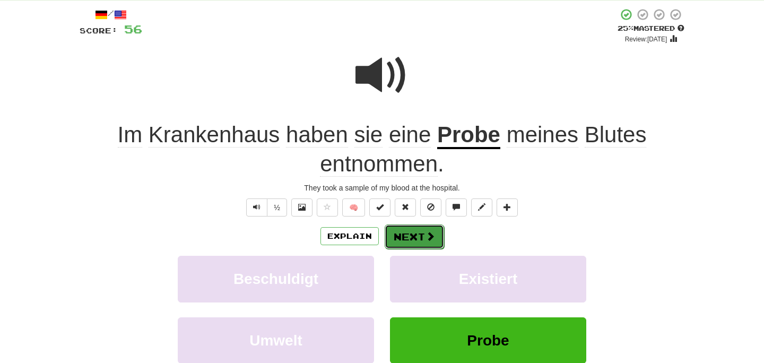
click at [395, 246] on button "Next" at bounding box center [413, 236] width 59 height 24
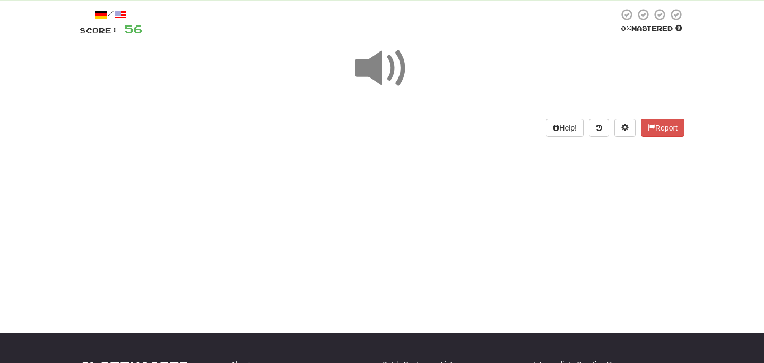
click at [370, 71] on span at bounding box center [381, 68] width 53 height 53
click at [380, 68] on span at bounding box center [381, 68] width 53 height 53
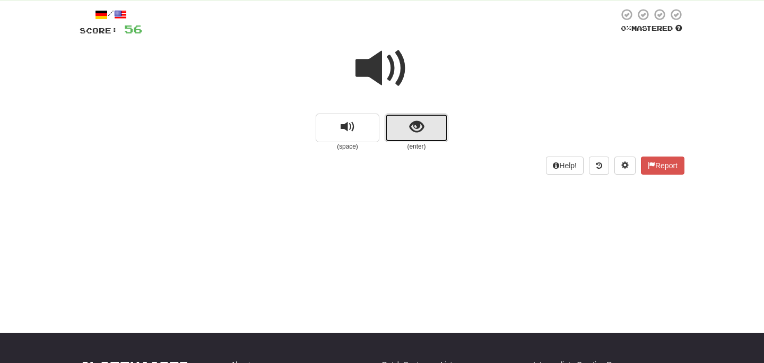
click at [401, 115] on button "show sentence" at bounding box center [416, 127] width 64 height 29
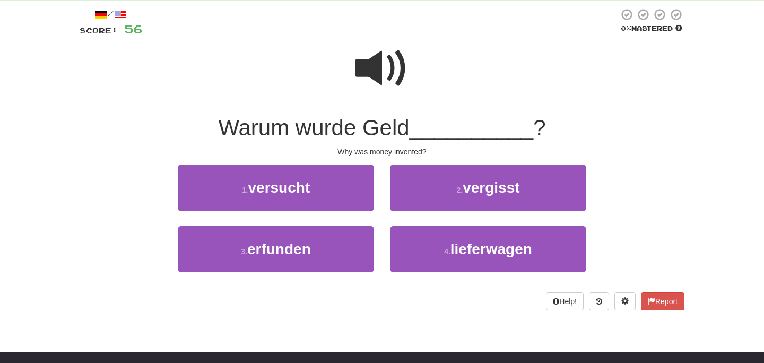
click at [386, 56] on span at bounding box center [381, 68] width 53 height 53
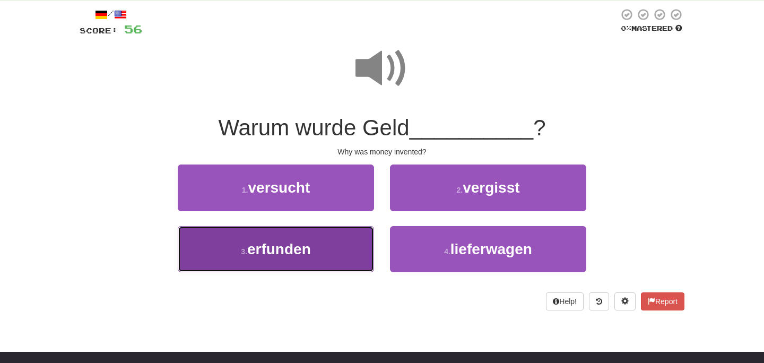
click at [318, 252] on button "3 . erfunden" at bounding box center [276, 249] width 196 height 46
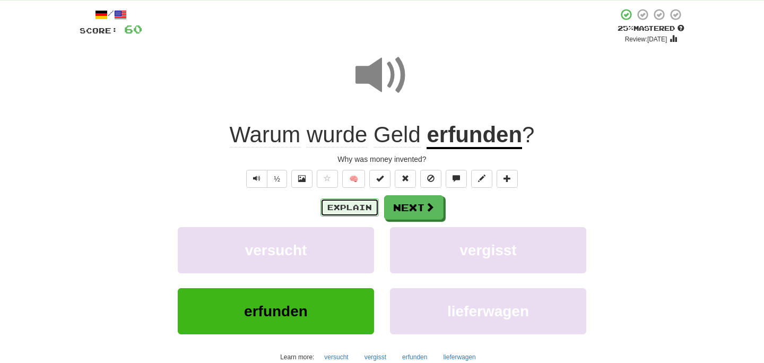
click at [358, 203] on button "Explain" at bounding box center [349, 207] width 58 height 18
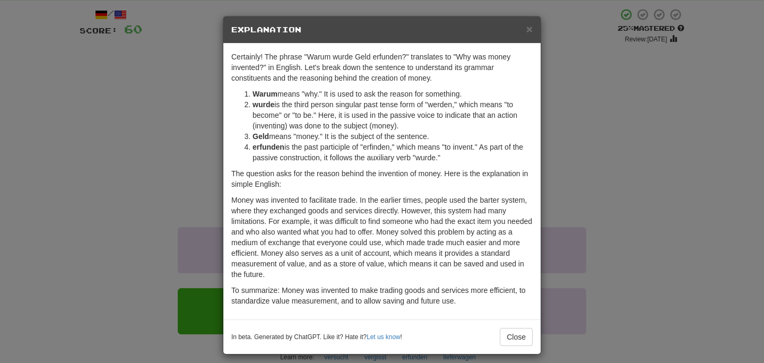
scroll to position [6, 0]
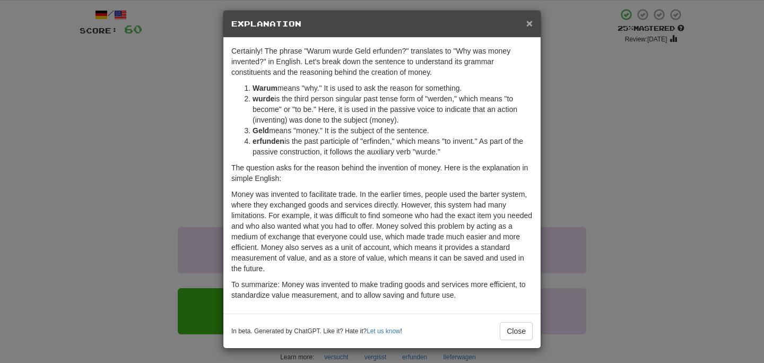
click at [529, 26] on span "×" at bounding box center [529, 23] width 6 height 12
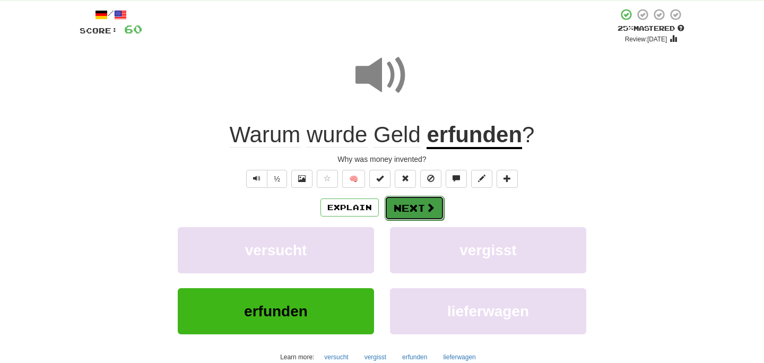
click at [418, 198] on button "Next" at bounding box center [413, 208] width 59 height 24
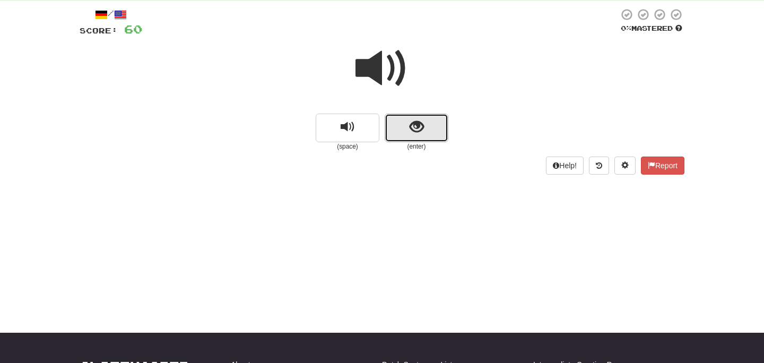
click at [438, 119] on button "show sentence" at bounding box center [416, 127] width 64 height 29
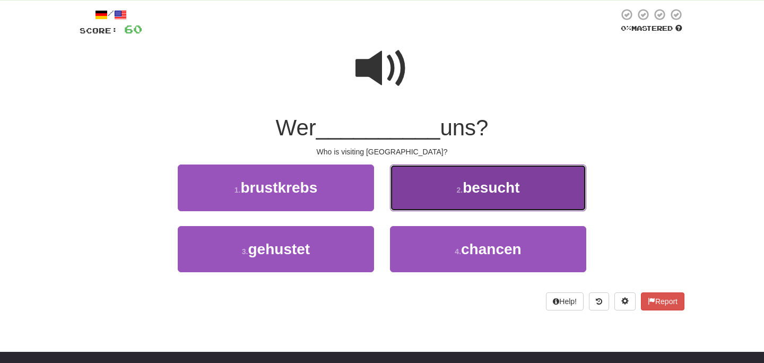
click at [471, 180] on span "besucht" at bounding box center [490, 187] width 57 height 16
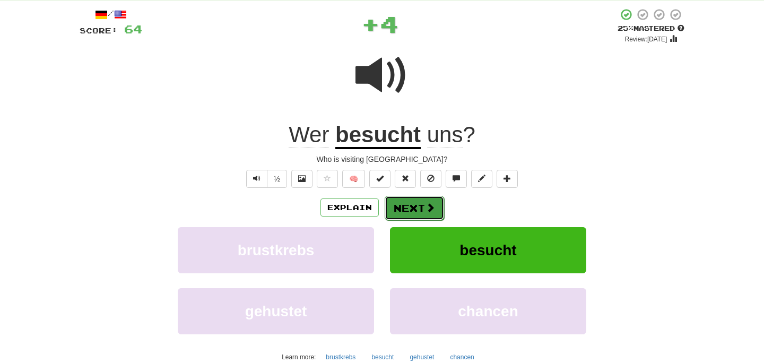
click at [421, 203] on button "Next" at bounding box center [413, 208] width 59 height 24
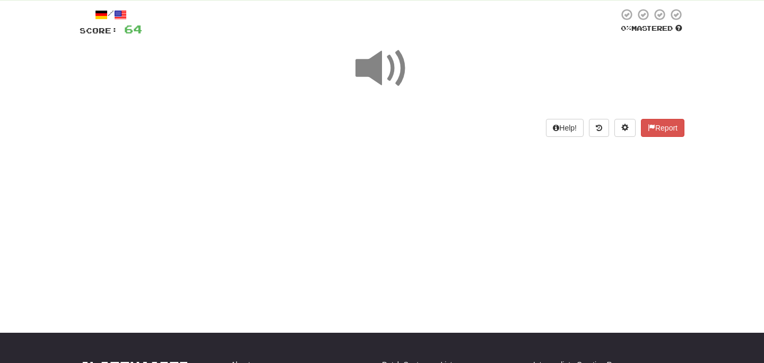
scroll to position [0, 0]
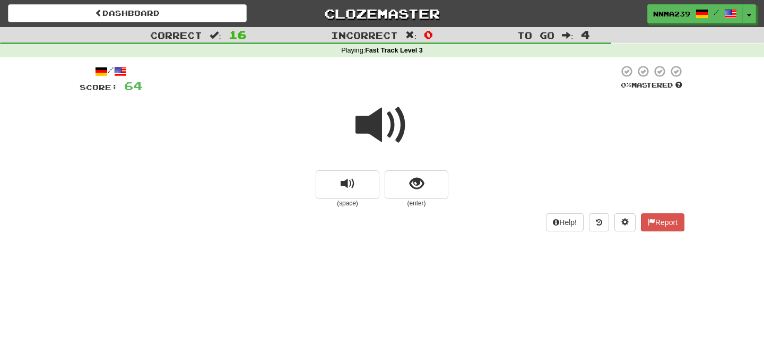
click at [396, 123] on span at bounding box center [381, 125] width 53 height 53
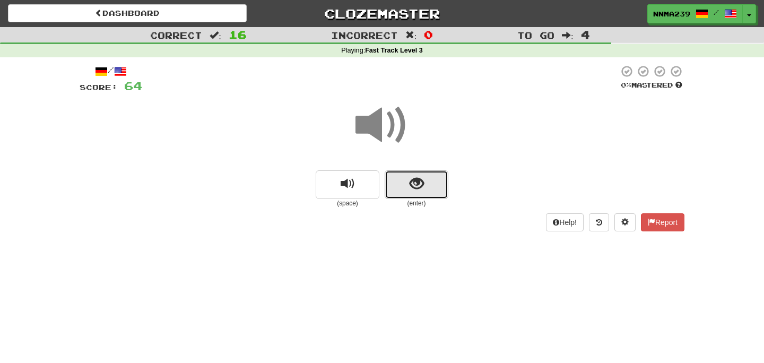
click at [406, 187] on button "show sentence" at bounding box center [416, 184] width 64 height 29
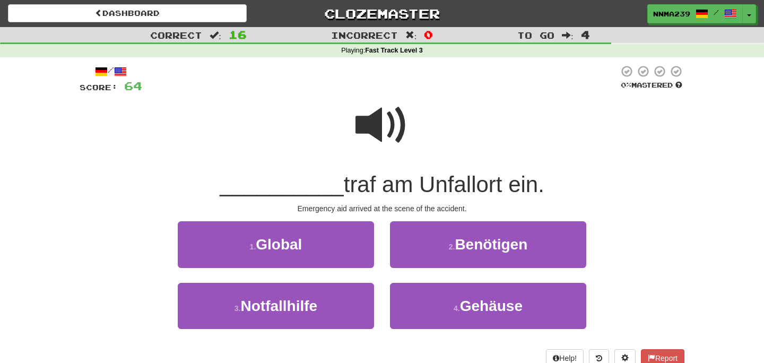
click at [380, 124] on span at bounding box center [381, 125] width 53 height 53
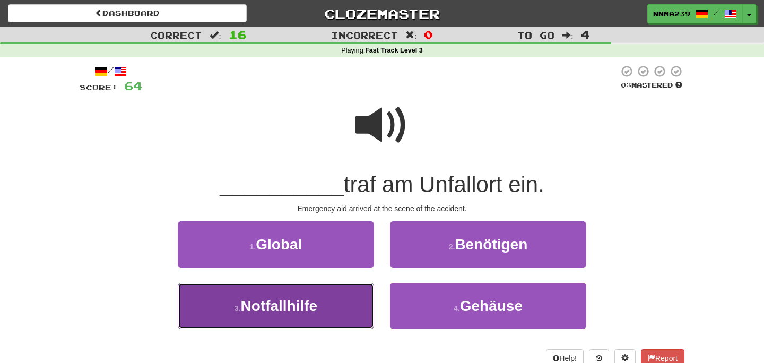
click at [336, 322] on button "3 . Notfallhilfe" at bounding box center [276, 306] width 196 height 46
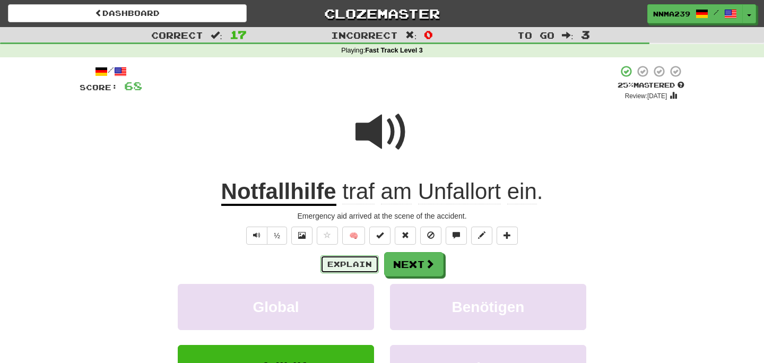
click at [346, 263] on button "Explain" at bounding box center [349, 264] width 58 height 18
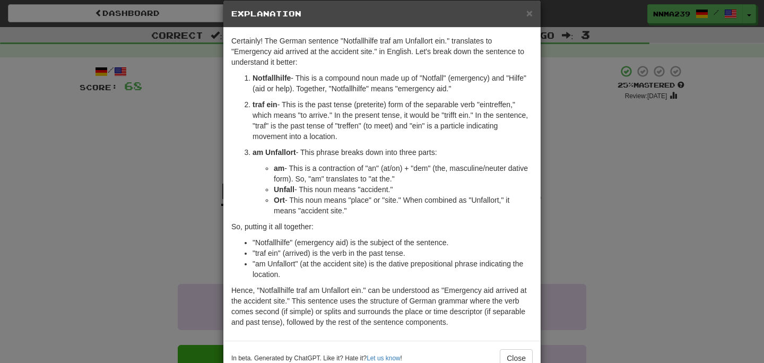
scroll to position [16, 0]
click at [627, 147] on div "× Explanation Certainly! The German sentence "Notfallhilfe traf am Unfallort ei…" at bounding box center [382, 181] width 764 height 363
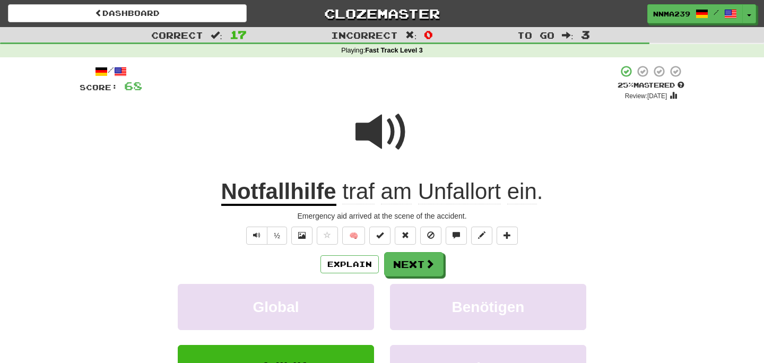
click at [527, 195] on span "ein" at bounding box center [522, 191] width 30 height 25
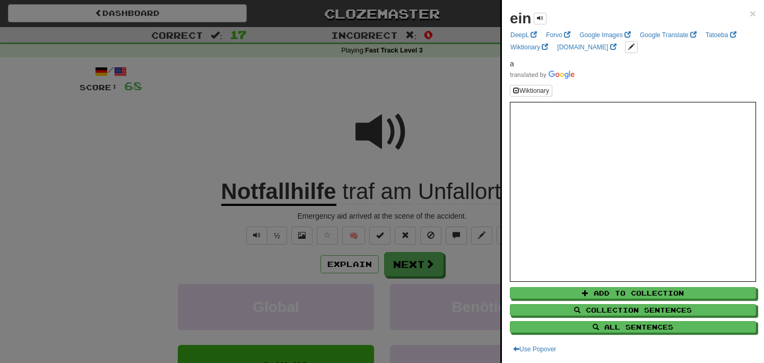
click at [373, 160] on div at bounding box center [382, 181] width 764 height 363
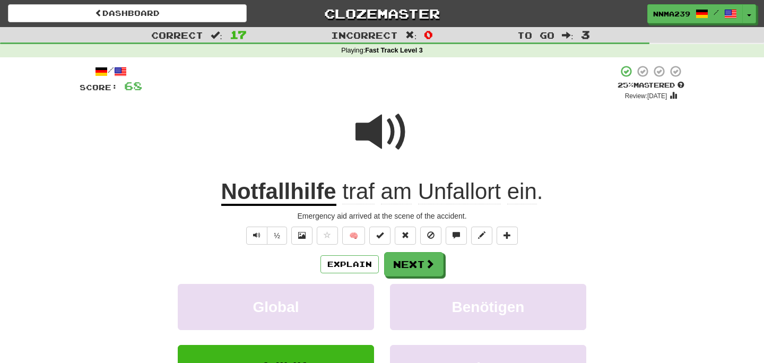
click at [353, 194] on span "traf" at bounding box center [358, 191] width 32 height 25
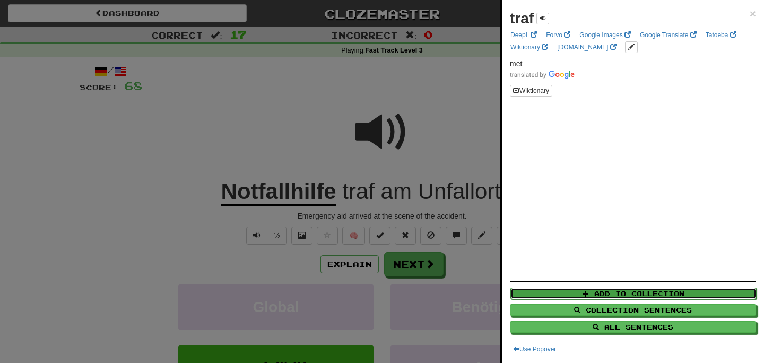
click at [579, 291] on button "Add to Collection" at bounding box center [633, 293] width 246 height 12
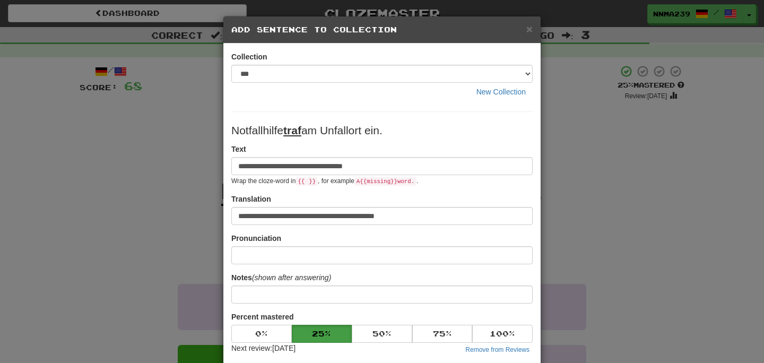
scroll to position [183, 0]
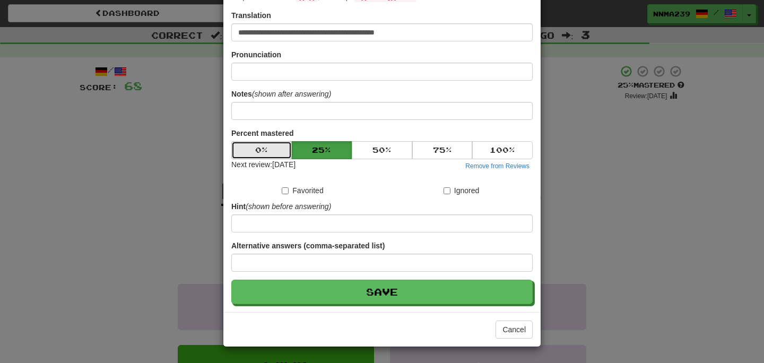
click at [254, 147] on button "0 %" at bounding box center [261, 150] width 60 height 18
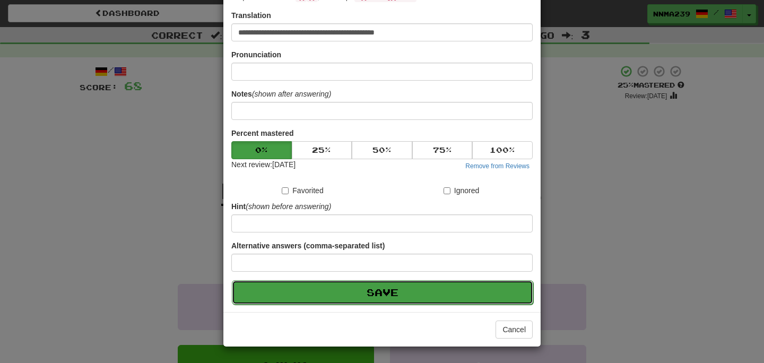
click at [313, 291] on button "Save" at bounding box center [382, 292] width 301 height 24
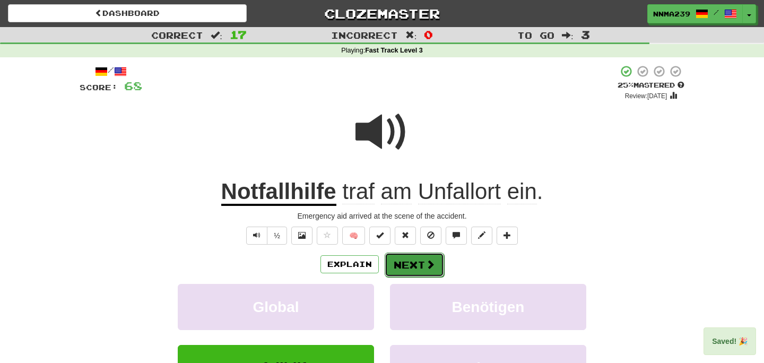
click at [413, 259] on button "Next" at bounding box center [413, 264] width 59 height 24
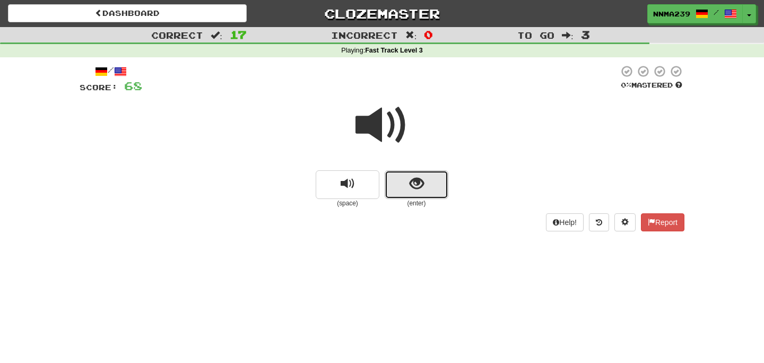
click at [415, 190] on span "show sentence" at bounding box center [416, 184] width 14 height 14
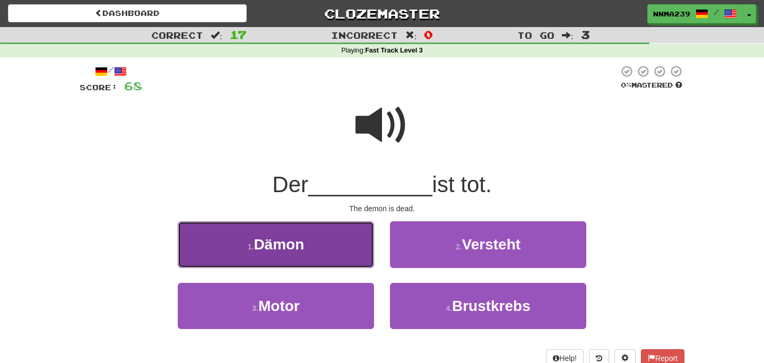
click at [307, 254] on button "1 . Dämon" at bounding box center [276, 244] width 196 height 46
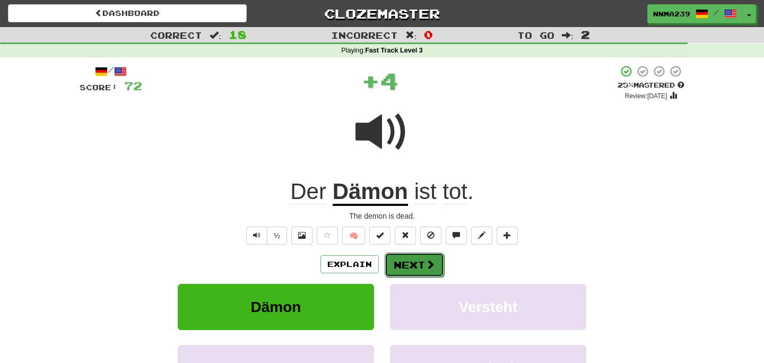
click at [400, 266] on button "Next" at bounding box center [413, 264] width 59 height 24
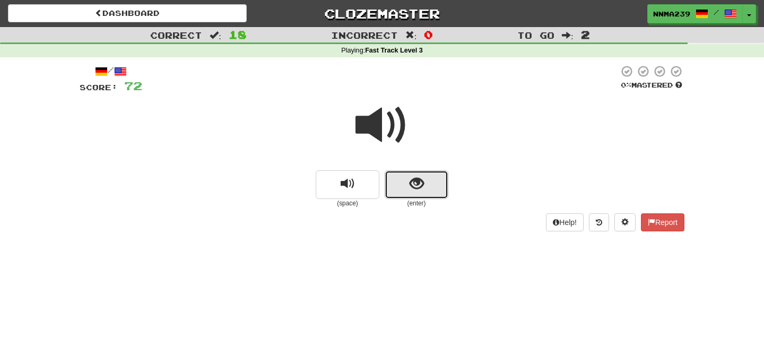
click at [432, 178] on button "show sentence" at bounding box center [416, 184] width 64 height 29
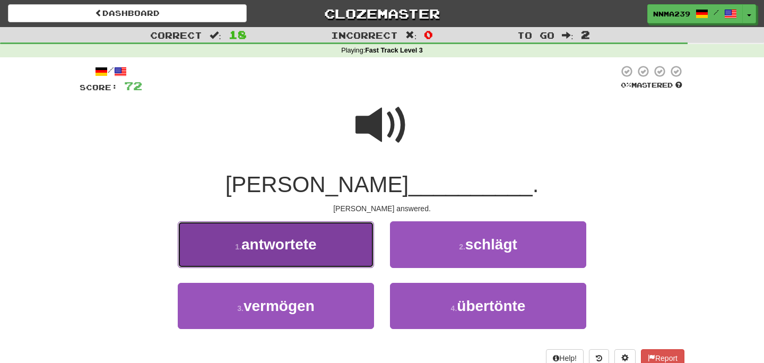
click at [316, 260] on button "1 . antwortete" at bounding box center [276, 244] width 196 height 46
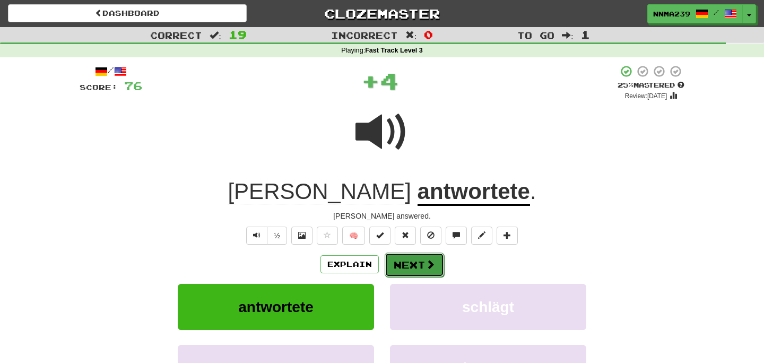
click at [413, 260] on button "Next" at bounding box center [413, 264] width 59 height 24
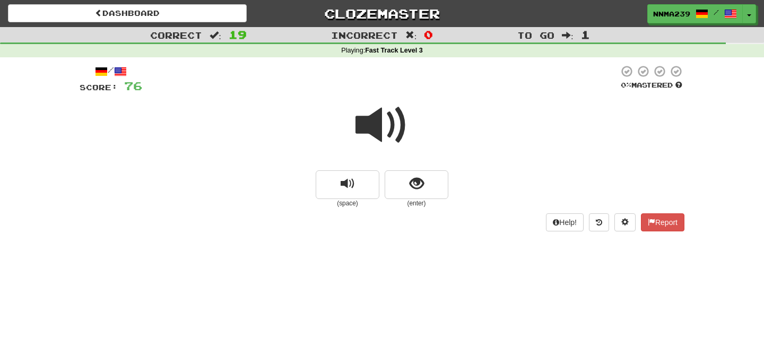
click at [385, 120] on span at bounding box center [381, 125] width 53 height 53
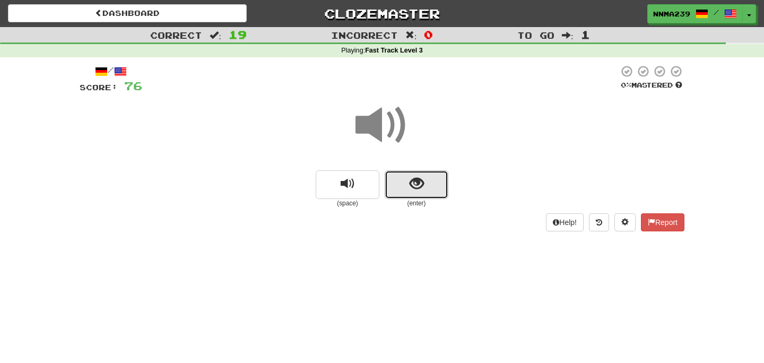
click at [391, 196] on button "show sentence" at bounding box center [416, 184] width 64 height 29
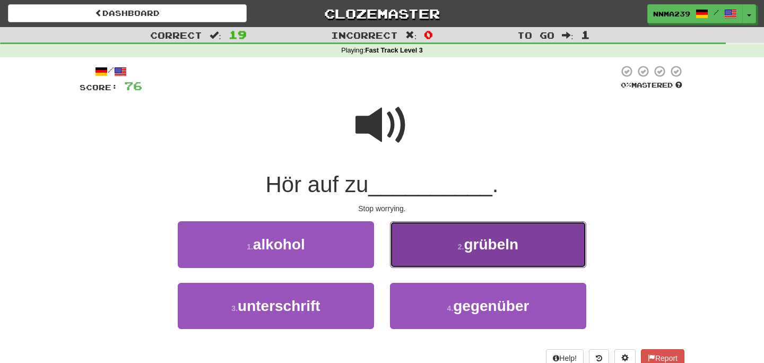
click at [467, 244] on span "grübeln" at bounding box center [491, 244] width 55 height 16
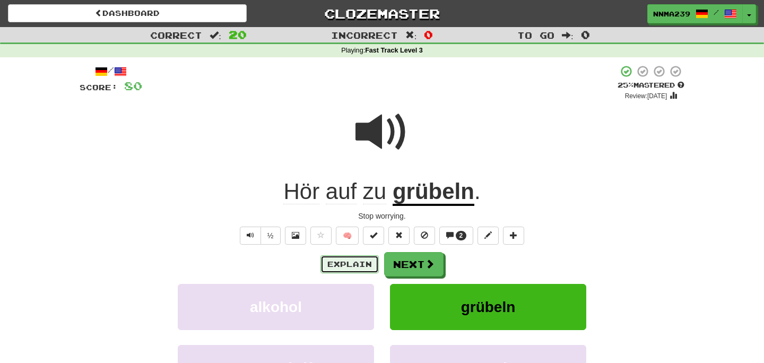
click at [343, 265] on button "Explain" at bounding box center [349, 264] width 58 height 18
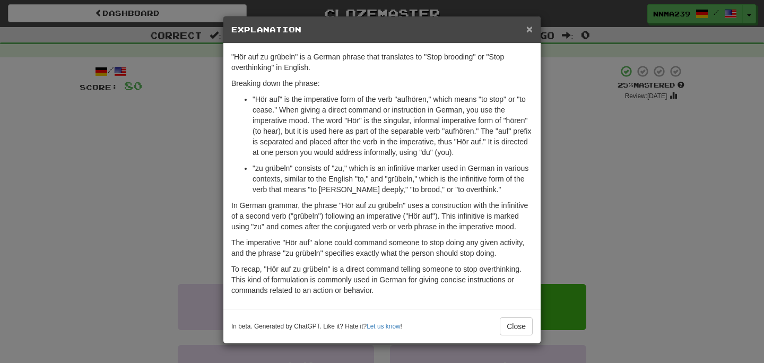
click at [530, 34] on span "×" at bounding box center [529, 29] width 6 height 12
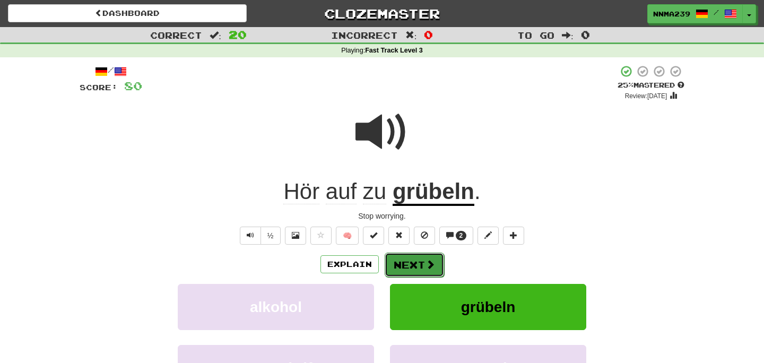
click at [392, 261] on button "Next" at bounding box center [413, 264] width 59 height 24
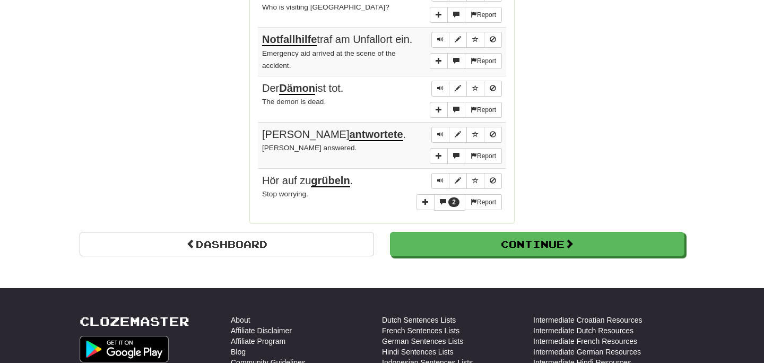
scroll to position [1671, 0]
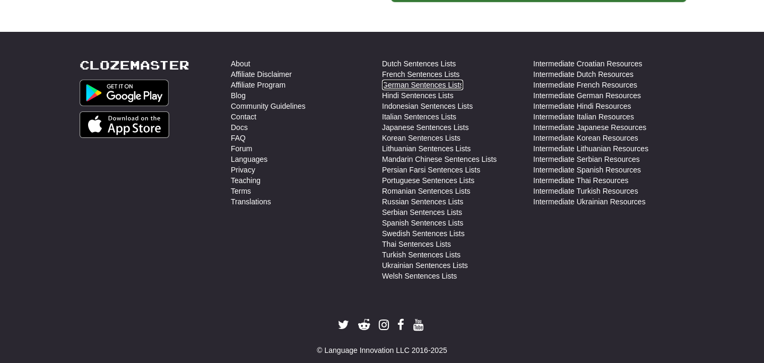
click at [387, 80] on link "German Sentences Lists" at bounding box center [422, 85] width 81 height 11
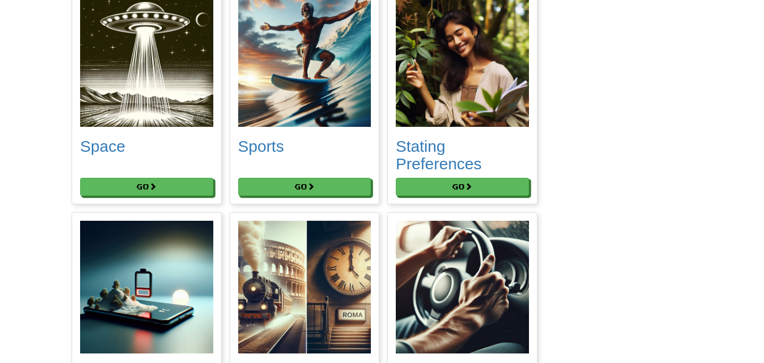
scroll to position [5451, 0]
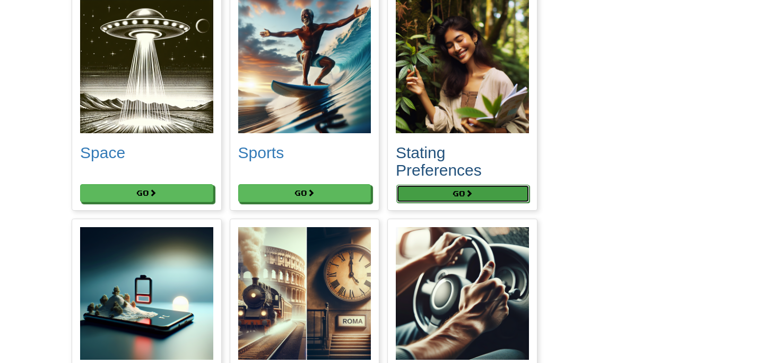
click at [456, 203] on button "Go" at bounding box center [462, 194] width 133 height 18
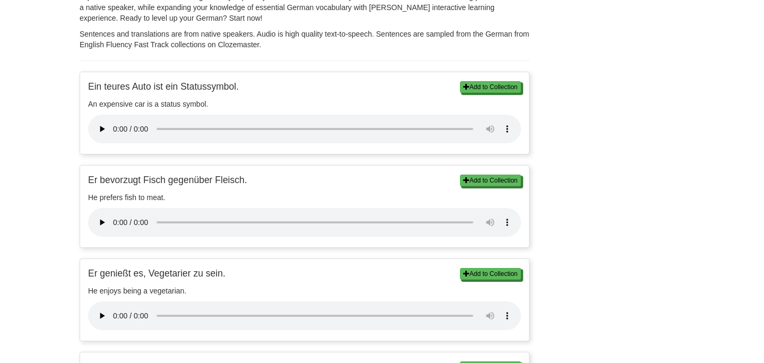
scroll to position [267, 0]
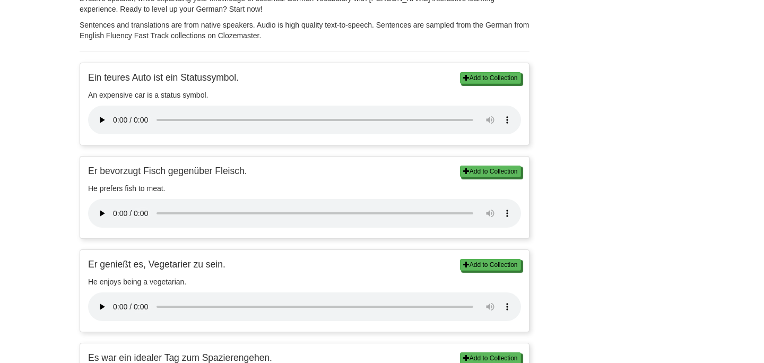
click at [109, 177] on p "Er bevorzugt Fisch gegenüber Fleisch." at bounding box center [304, 170] width 433 height 13
click at [109, 168] on p "Er bevorzugt Fisch gegenüber Fleisch." at bounding box center [304, 170] width 433 height 13
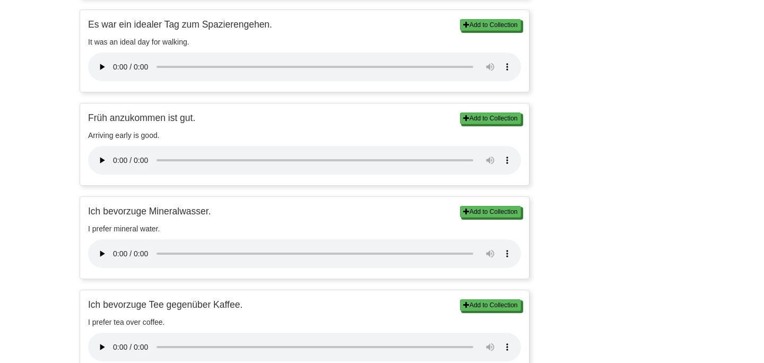
scroll to position [978, 0]
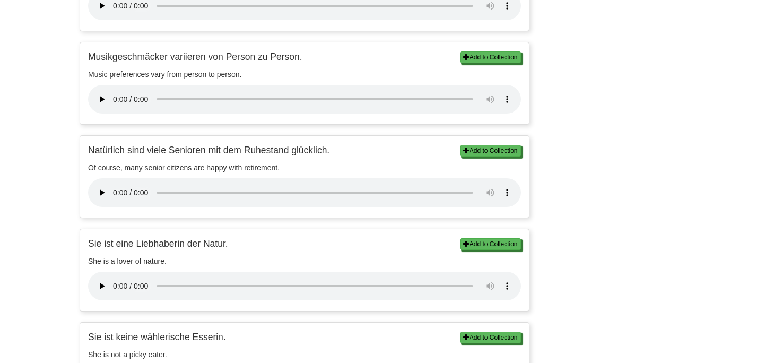
scroll to position [1511, 0]
